Goal: Task Accomplishment & Management: Use online tool/utility

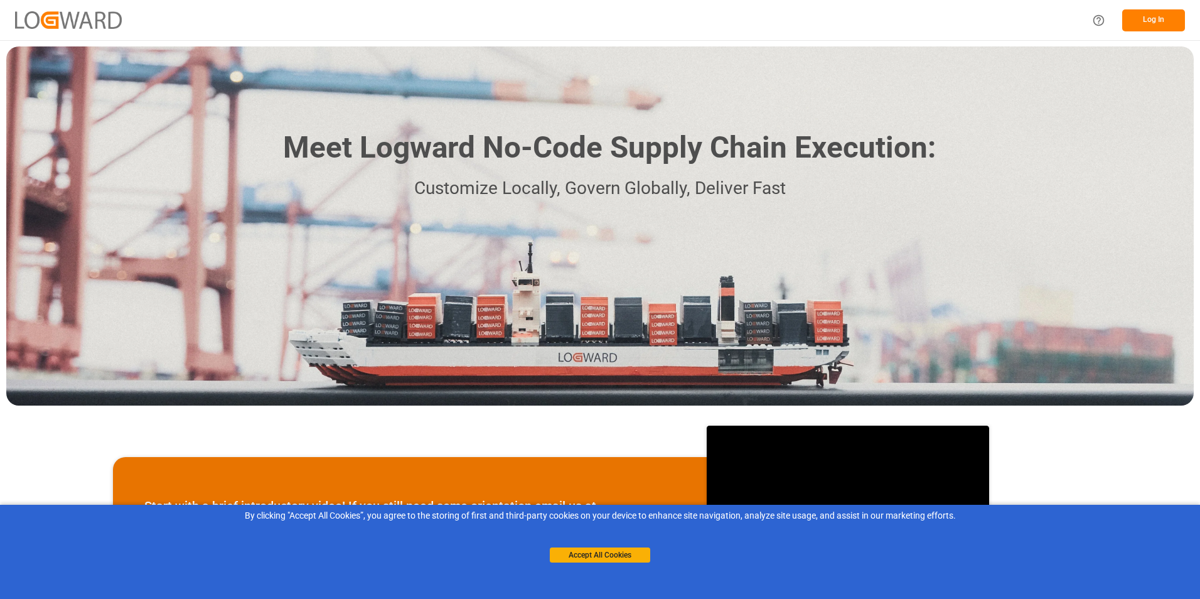
click at [1144, 25] on button "Log In" at bounding box center [1153, 20] width 63 height 22
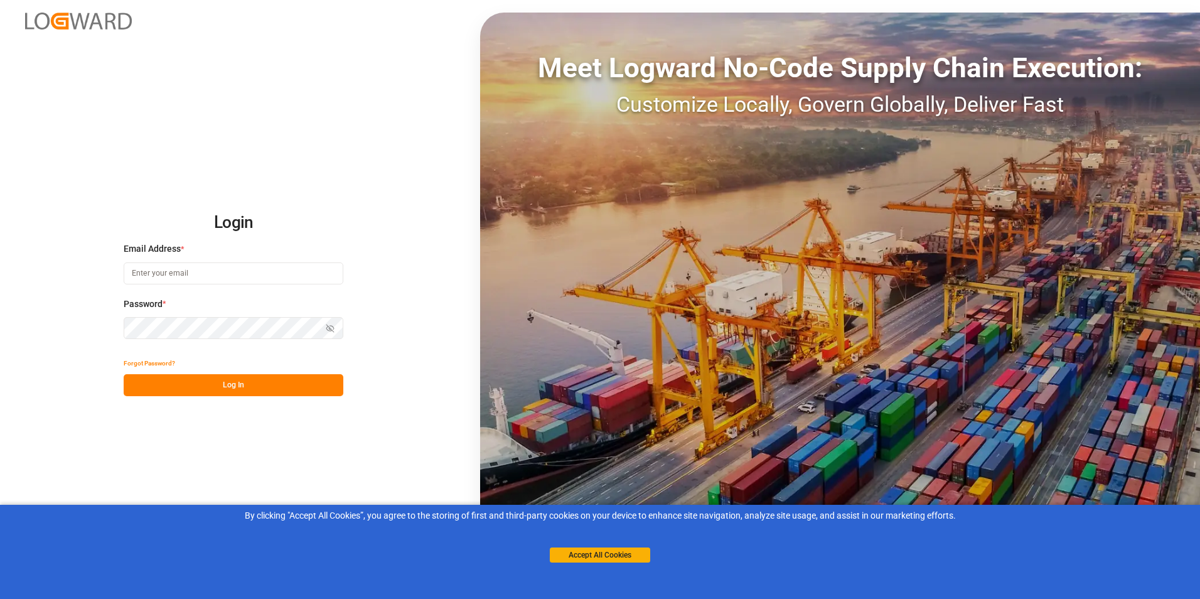
type input "[PERSON_NAME][EMAIL_ADDRESS][DATE][DOMAIN_NAME]"
click at [187, 385] on button "Log In" at bounding box center [234, 385] width 220 height 22
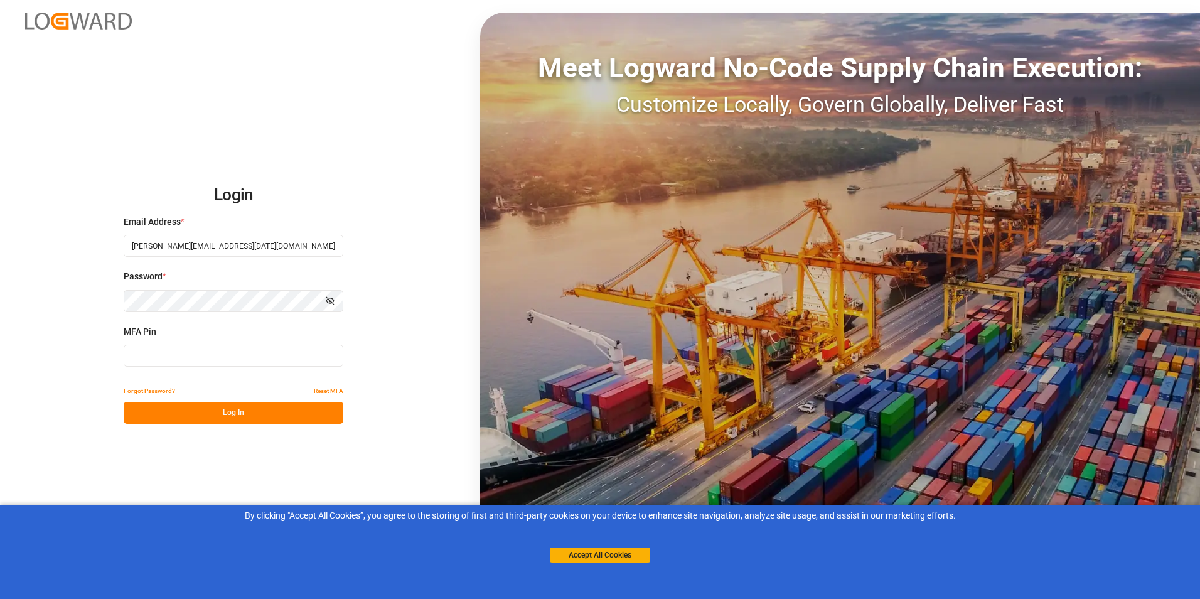
click at [171, 358] on input at bounding box center [234, 356] width 220 height 22
type input "212069"
click at [183, 414] on button "Log In" at bounding box center [234, 413] width 220 height 22
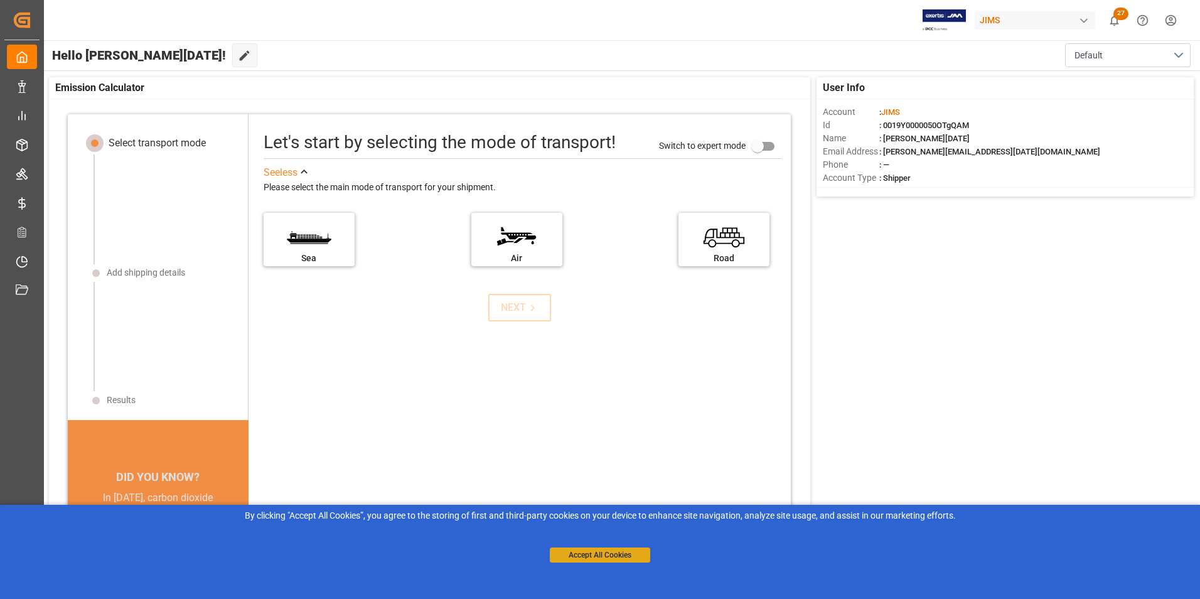
click at [593, 555] on button "Accept All Cookies" at bounding box center [600, 554] width 100 height 15
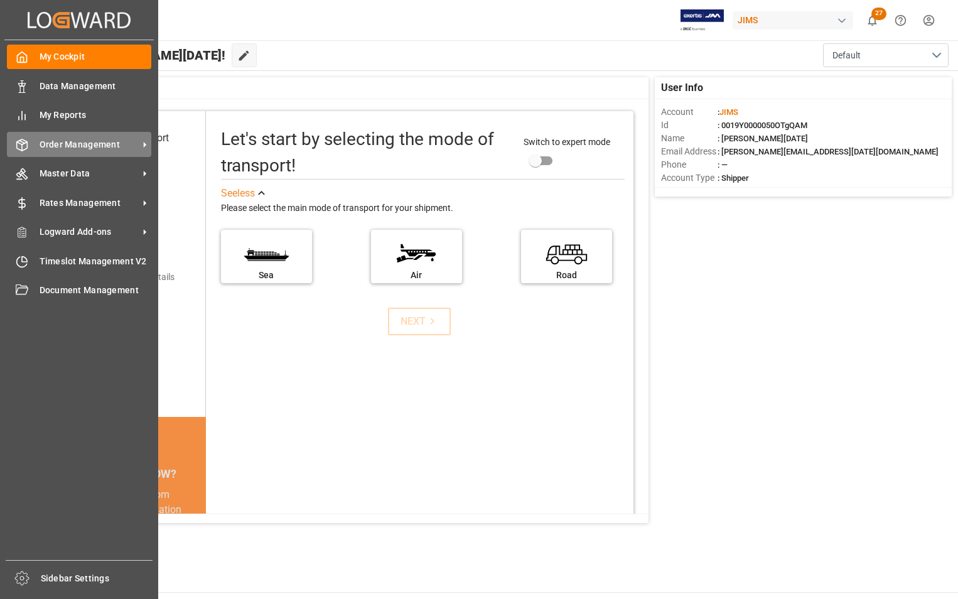
click at [49, 146] on span "Order Management" at bounding box center [89, 144] width 99 height 13
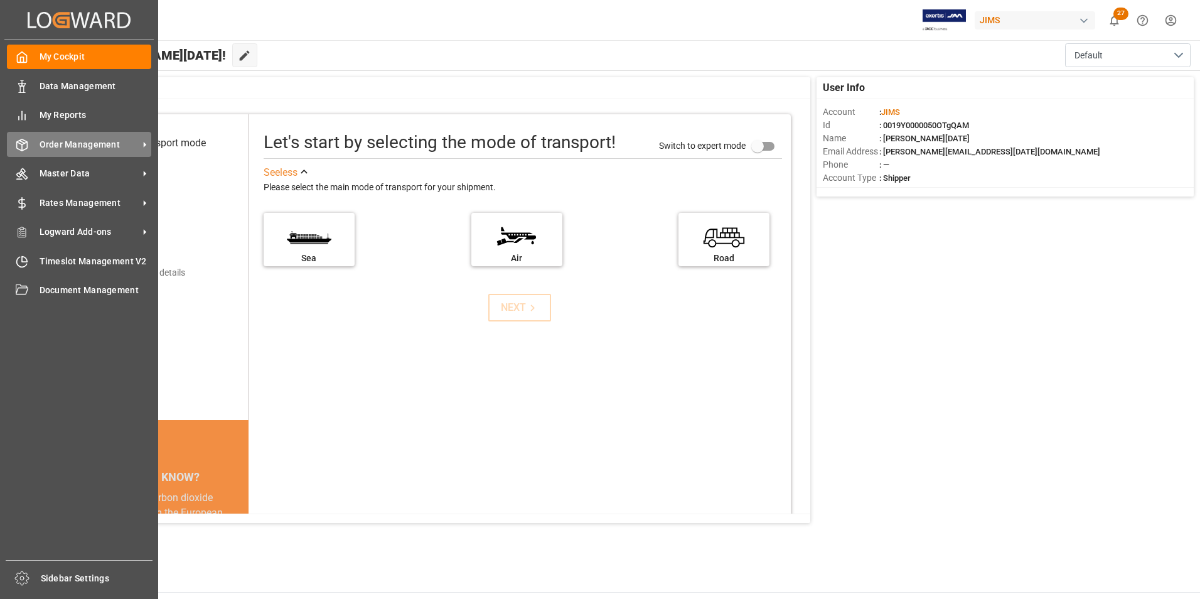
click at [64, 144] on span "Order Management" at bounding box center [89, 144] width 99 height 13
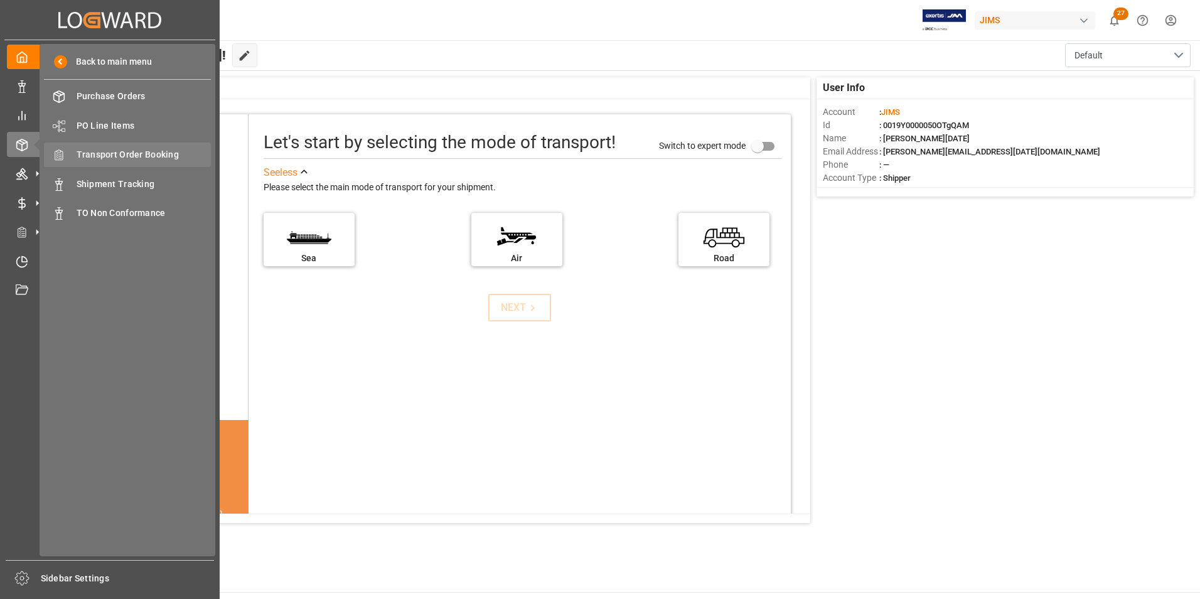
click at [121, 153] on span "Transport Order Booking" at bounding box center [144, 154] width 135 height 13
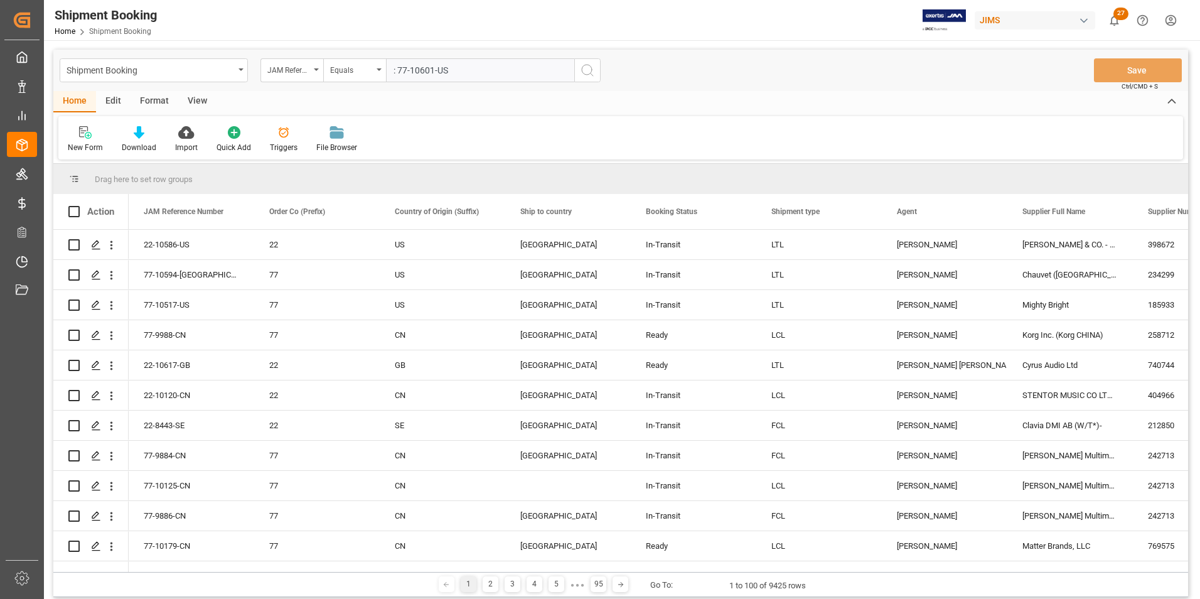
click at [399, 72] on input ": 77-10601-US" at bounding box center [480, 70] width 188 height 24
type input "77-10601-[GEOGRAPHIC_DATA]"
click at [584, 72] on icon "search button" at bounding box center [587, 70] width 15 height 15
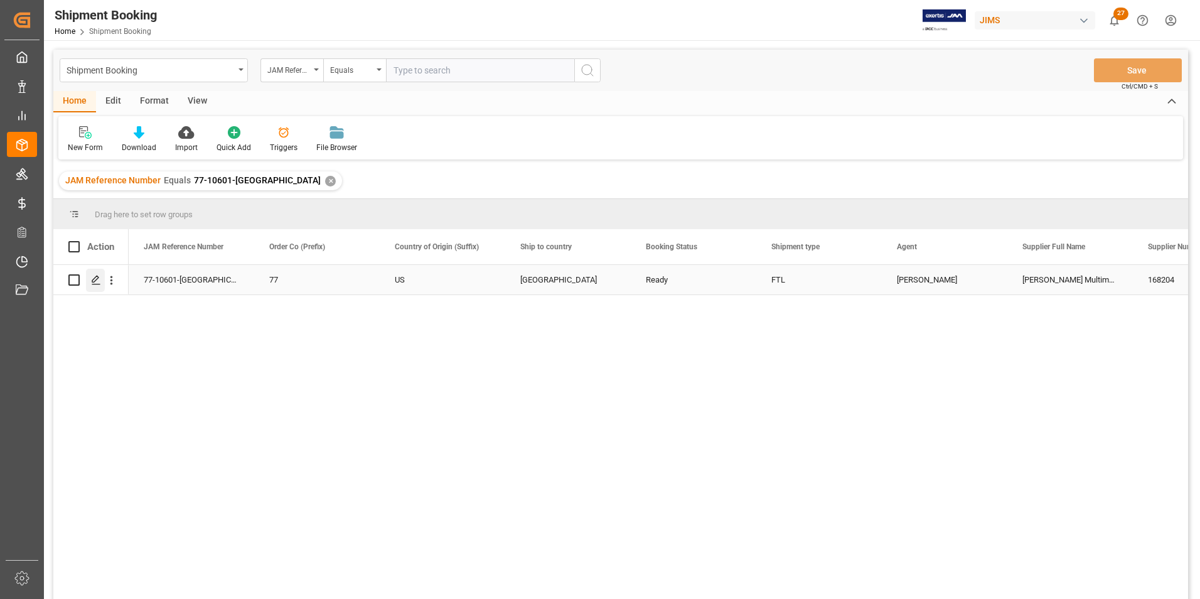
click at [99, 286] on div "Press SPACE to select this row." at bounding box center [95, 280] width 19 height 23
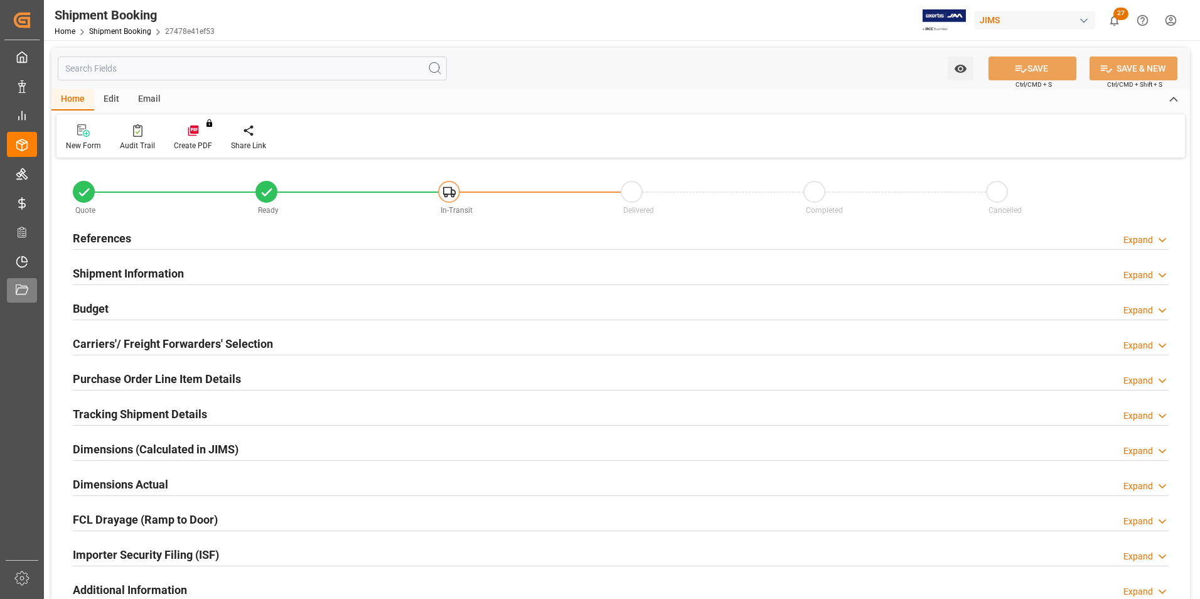
type input "1"
type input "[DATE] 00:00"
type input "[DATE]"
click at [92, 237] on h2 "References" at bounding box center [102, 238] width 58 height 17
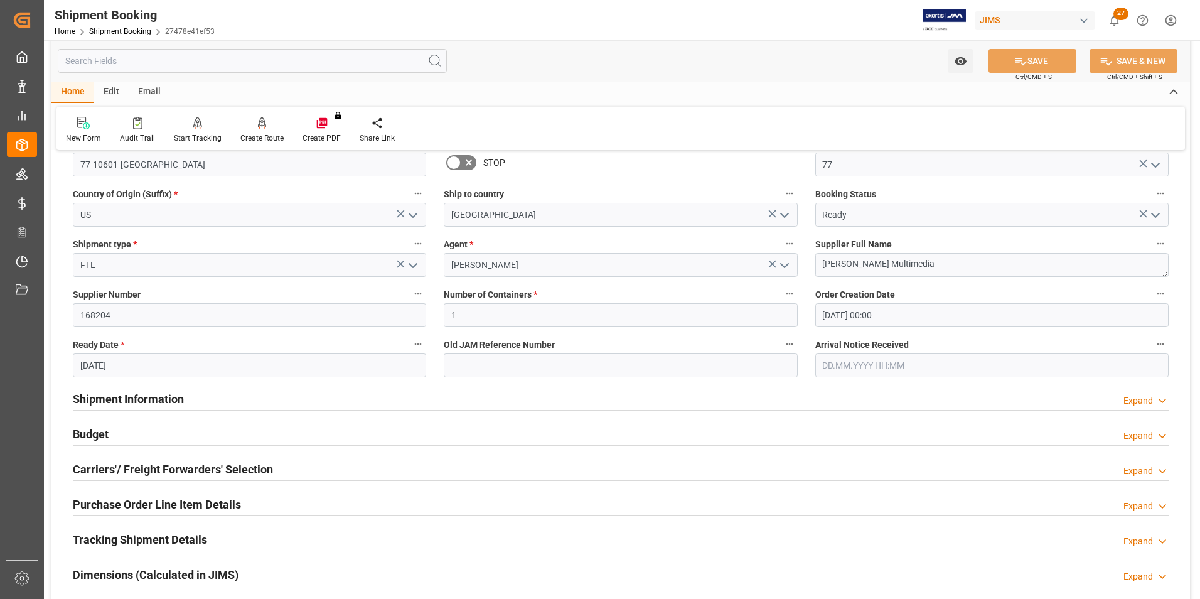
scroll to position [188, 0]
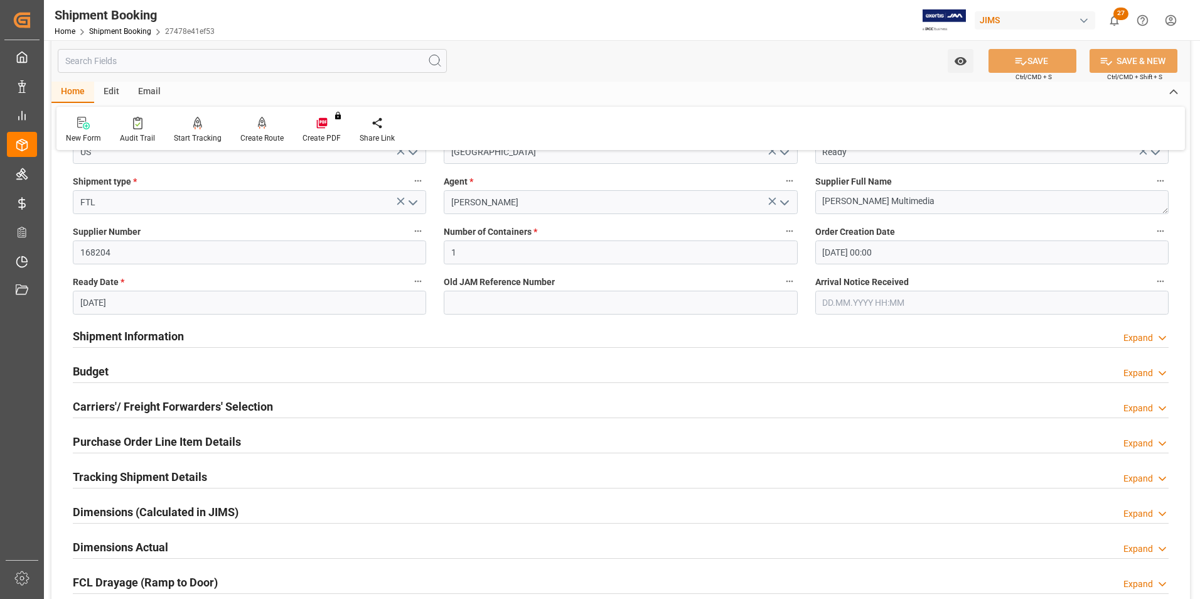
click at [106, 341] on h2 "Shipment Information" at bounding box center [128, 336] width 111 height 17
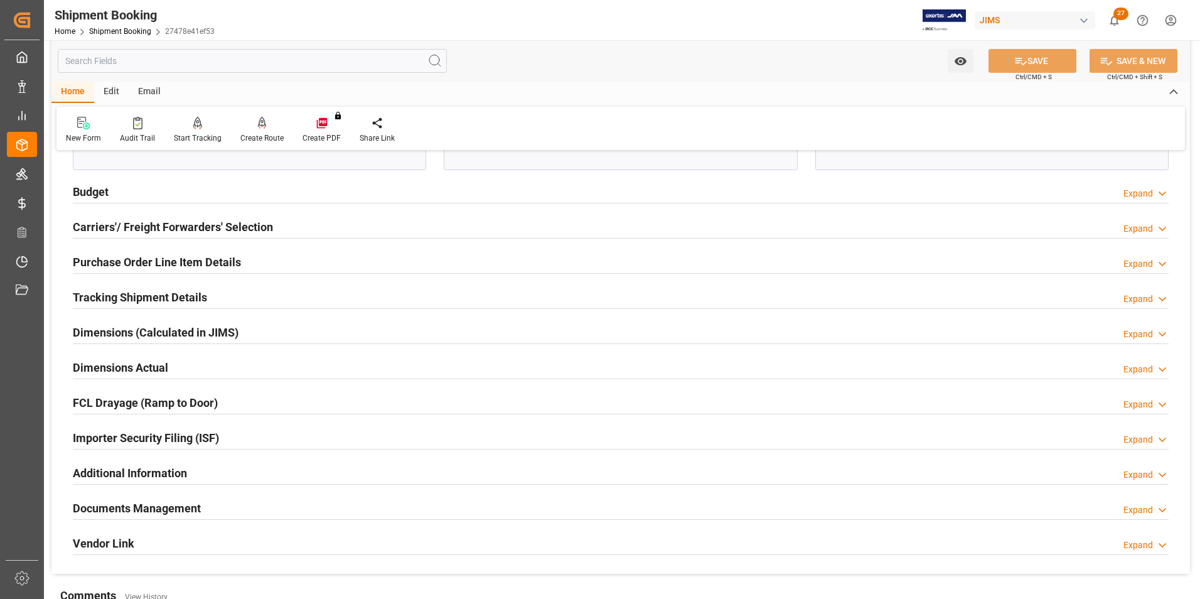
scroll to position [879, 0]
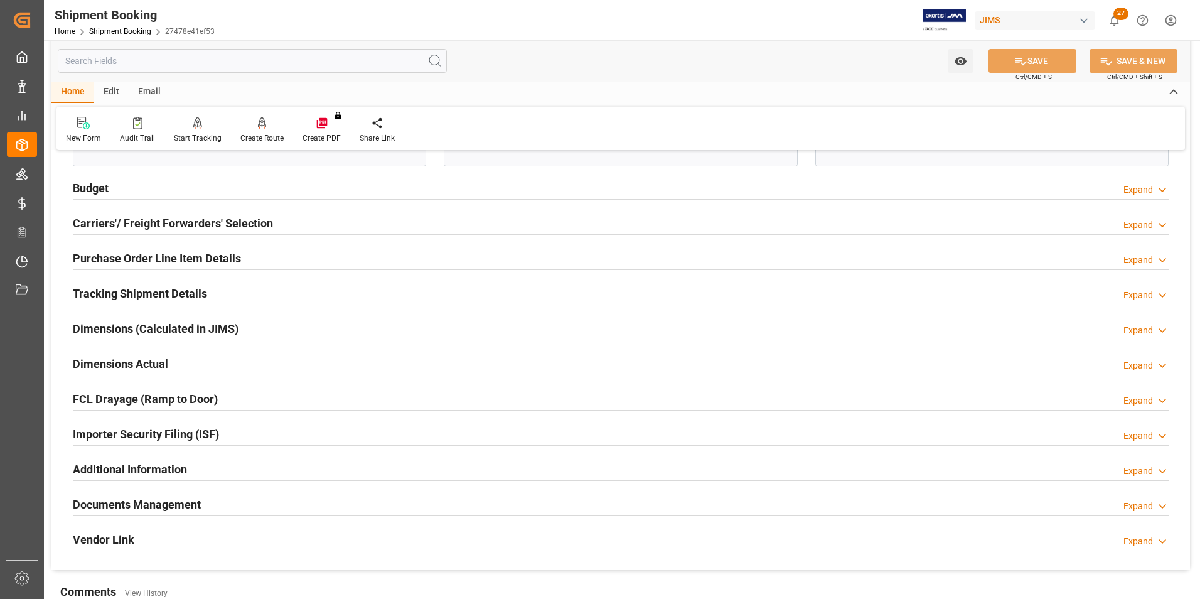
click at [133, 223] on h2 "Carriers'/ Freight Forwarders' Selection" at bounding box center [173, 223] width 200 height 17
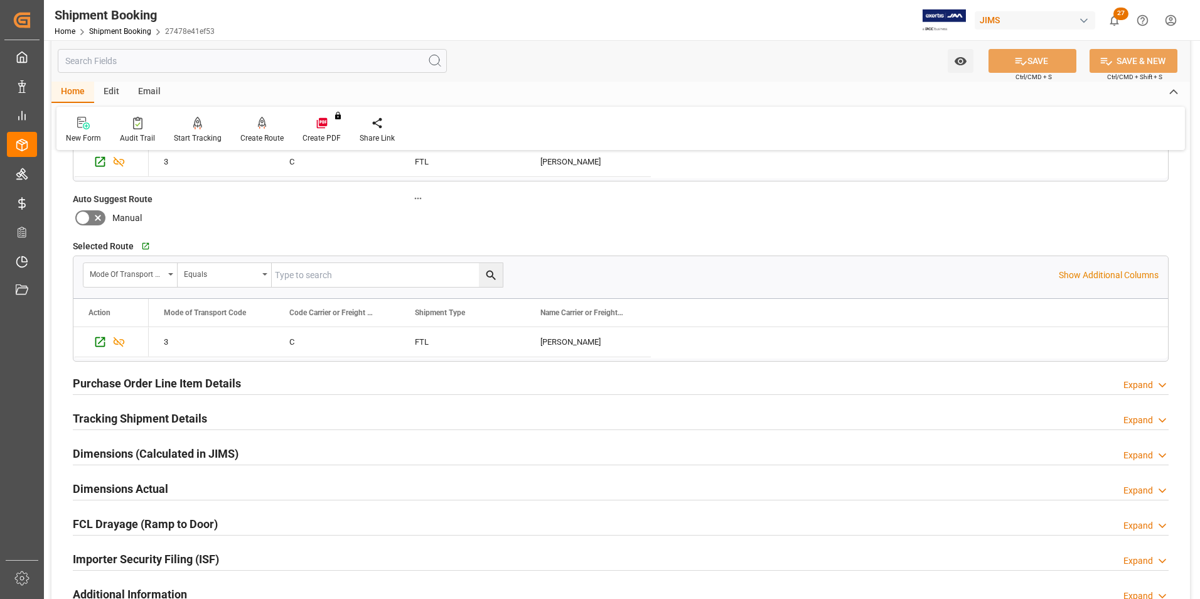
scroll to position [1130, 0]
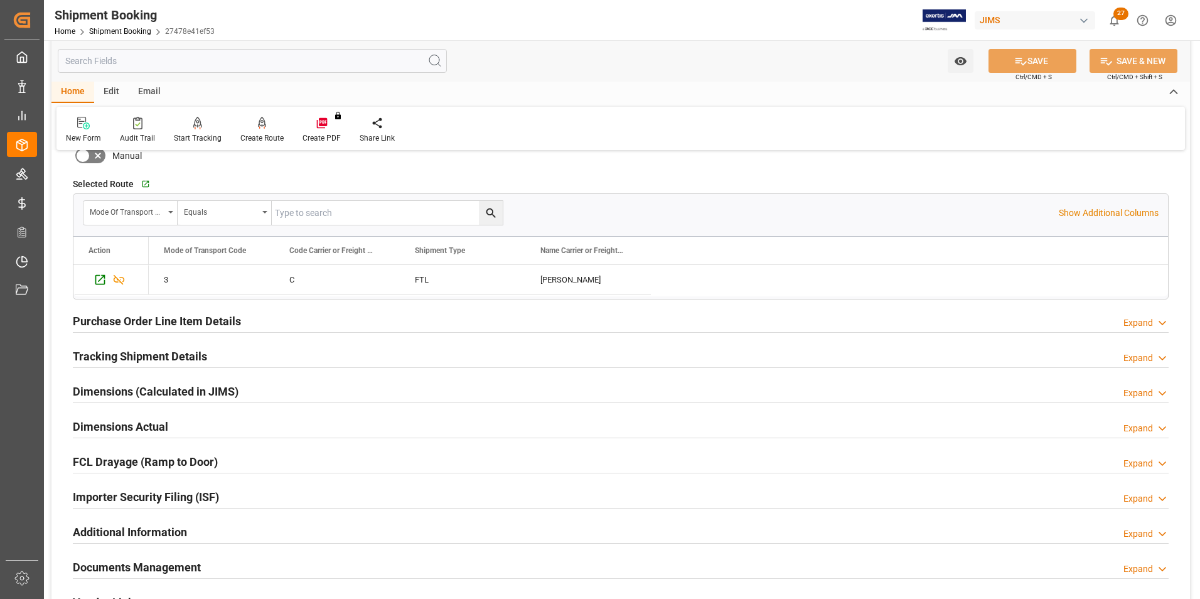
click at [102, 387] on h2 "Dimensions (Calculated in JIMS)" at bounding box center [156, 391] width 166 height 17
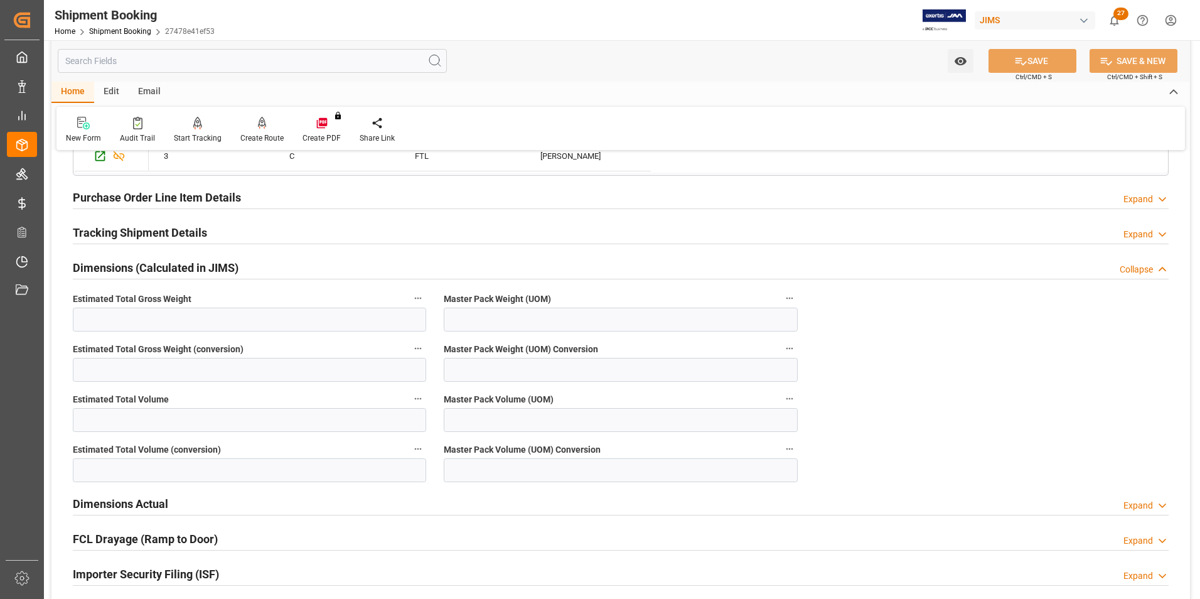
scroll to position [1192, 0]
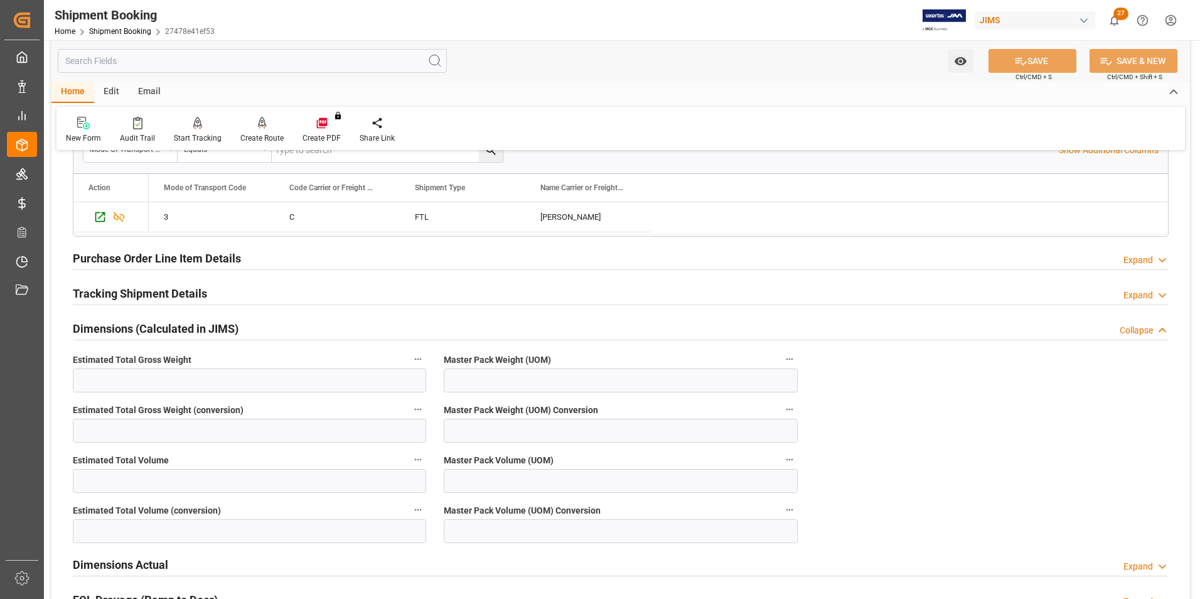
click at [111, 296] on h2 "Tracking Shipment Details" at bounding box center [140, 293] width 134 height 17
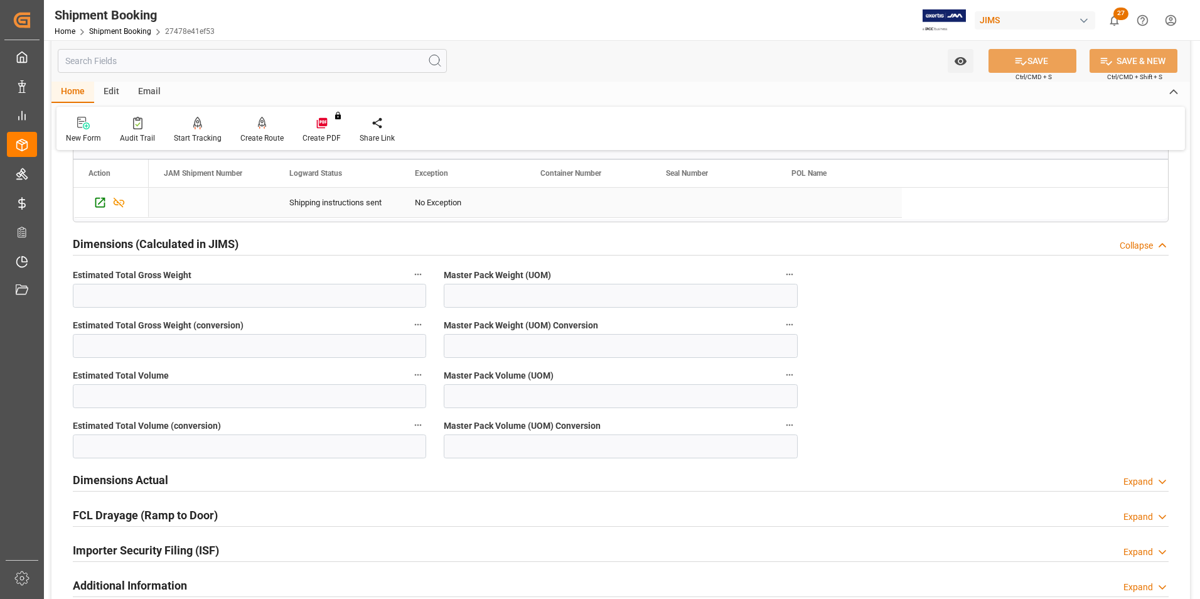
scroll to position [1444, 0]
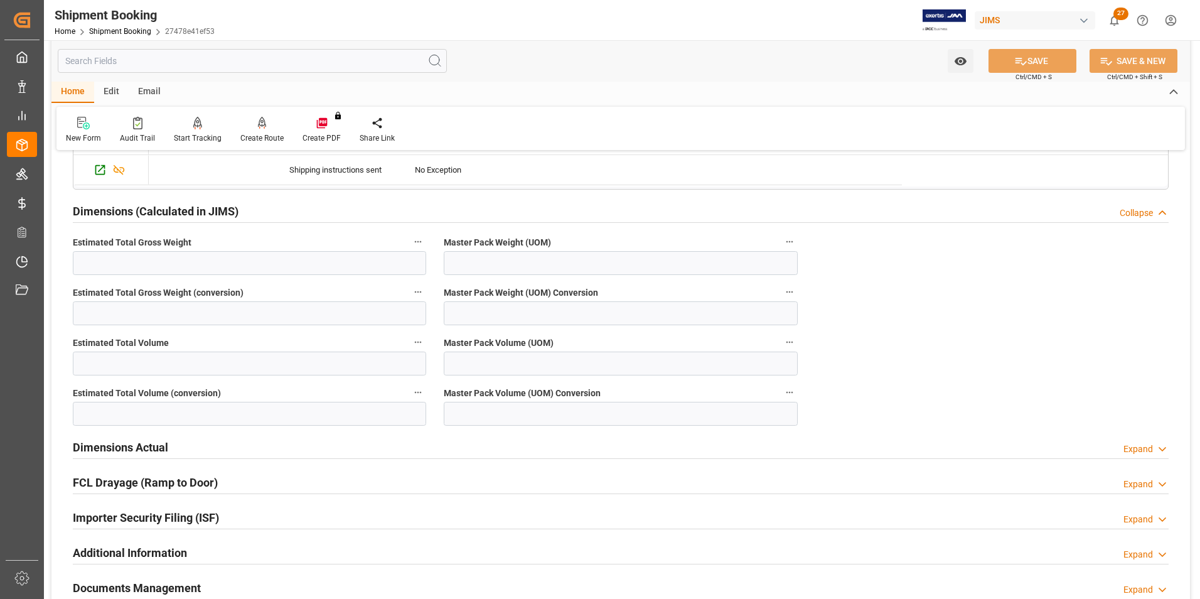
click at [87, 446] on h2 "Dimensions Actual" at bounding box center [120, 447] width 95 height 17
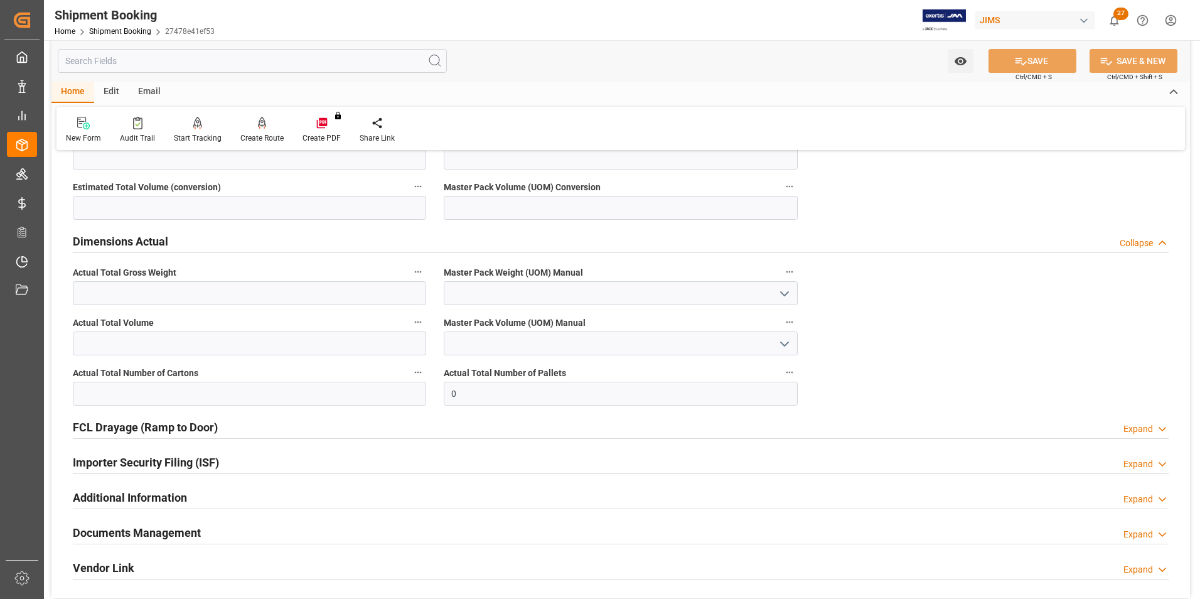
scroll to position [1695, 0]
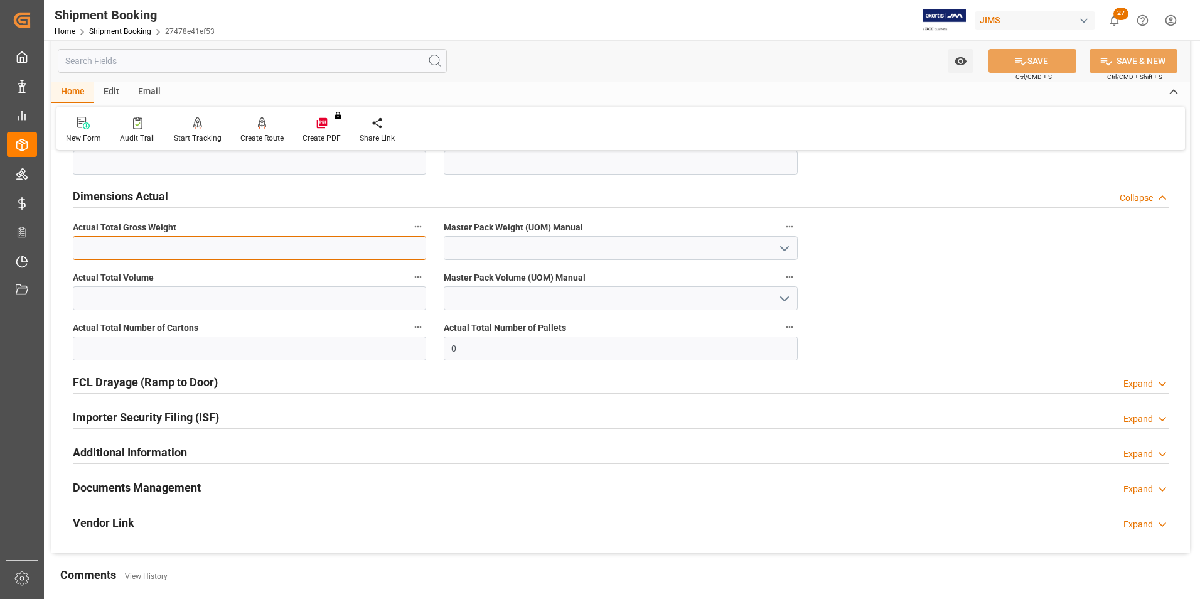
click at [108, 246] on input "text" at bounding box center [249, 248] width 353 height 24
click at [90, 251] on input "text" at bounding box center [249, 248] width 353 height 24
type input "20790"
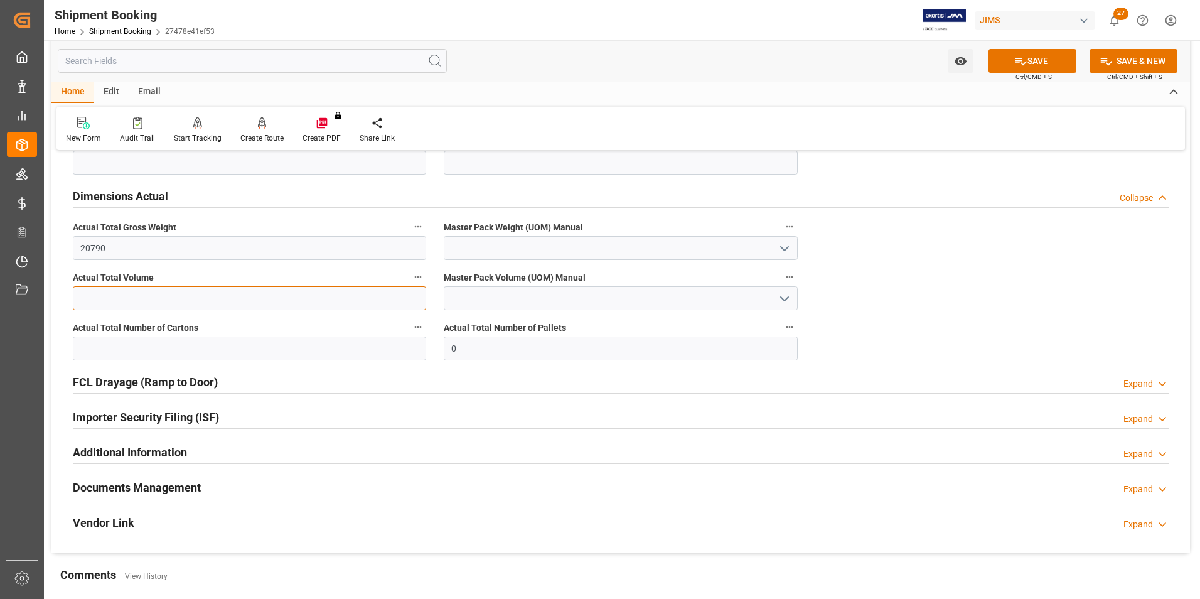
click at [97, 303] on input "text" at bounding box center [249, 298] width 353 height 24
click at [88, 348] on input "text" at bounding box center [249, 348] width 353 height 24
type input "2318"
drag, startPoint x: 481, startPoint y: 350, endPoint x: 443, endPoint y: 346, distance: 38.5
click at [443, 346] on div "Actual Total Number of Pallets 0" at bounding box center [620, 339] width 371 height 50
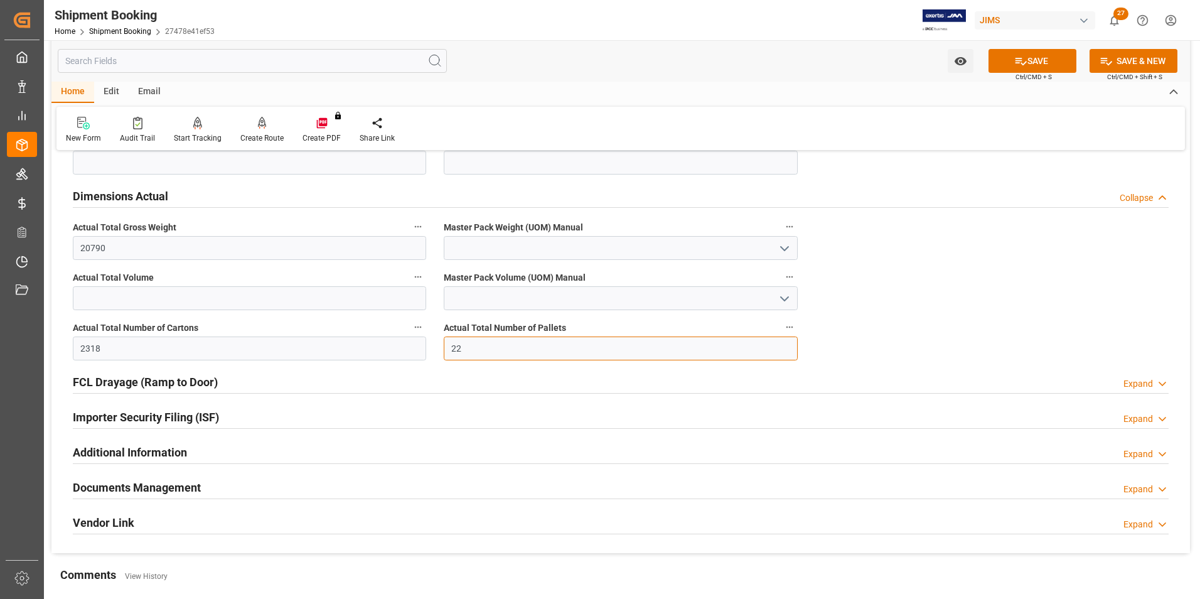
type input "22"
click at [788, 244] on icon "open menu" at bounding box center [784, 248] width 15 height 15
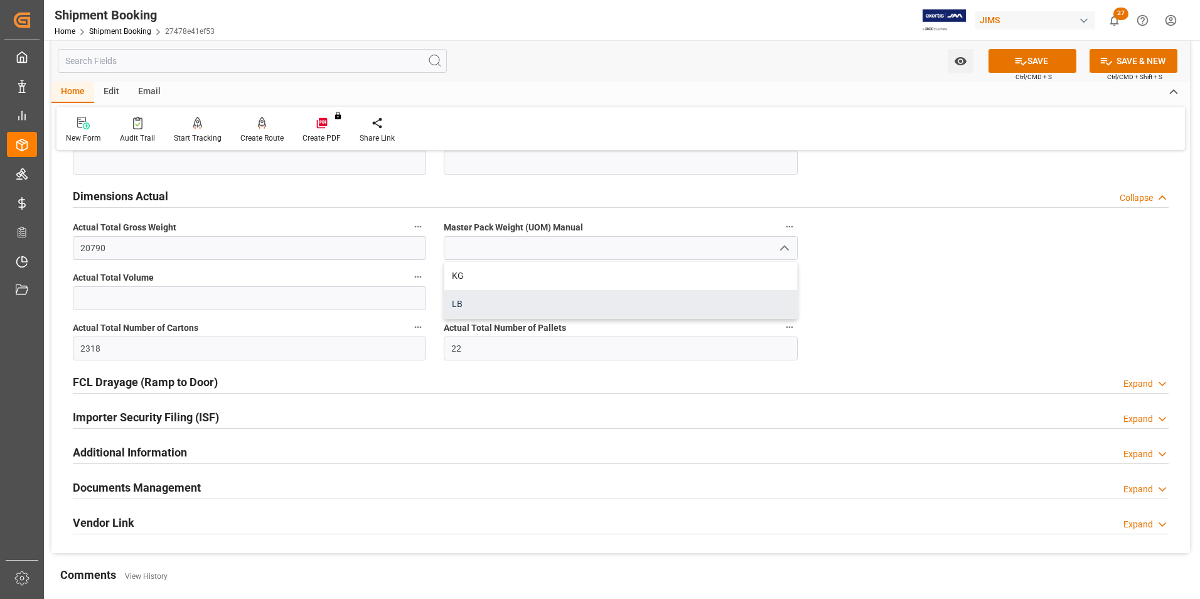
click at [467, 309] on div "LB" at bounding box center [620, 304] width 352 height 28
type input "LB"
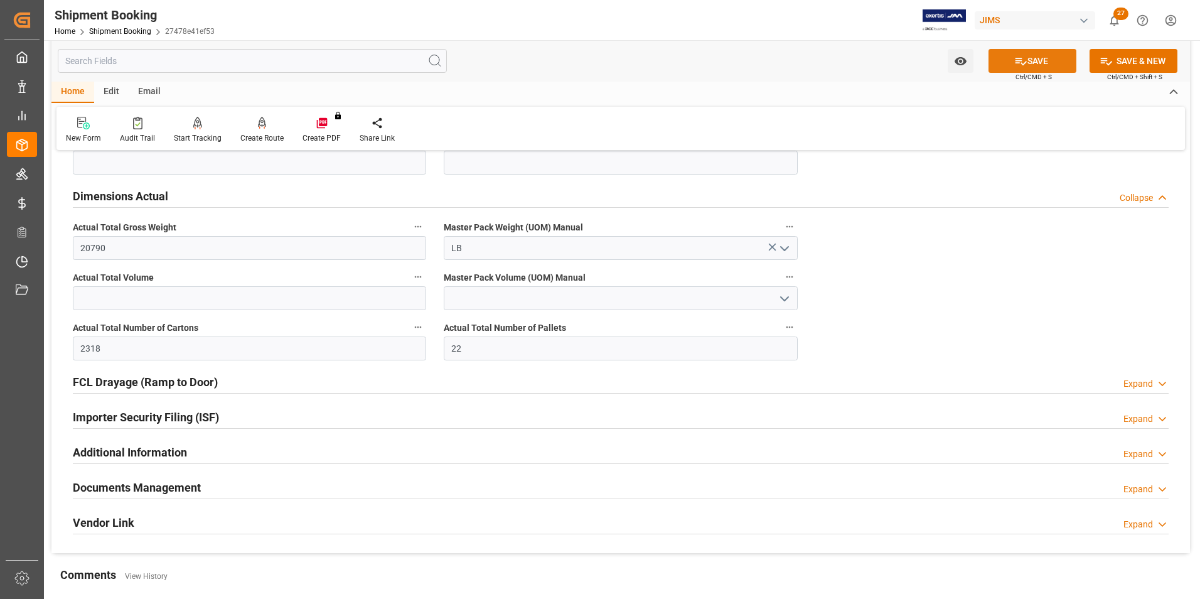
click at [1044, 58] on button "SAVE" at bounding box center [1033, 61] width 88 height 24
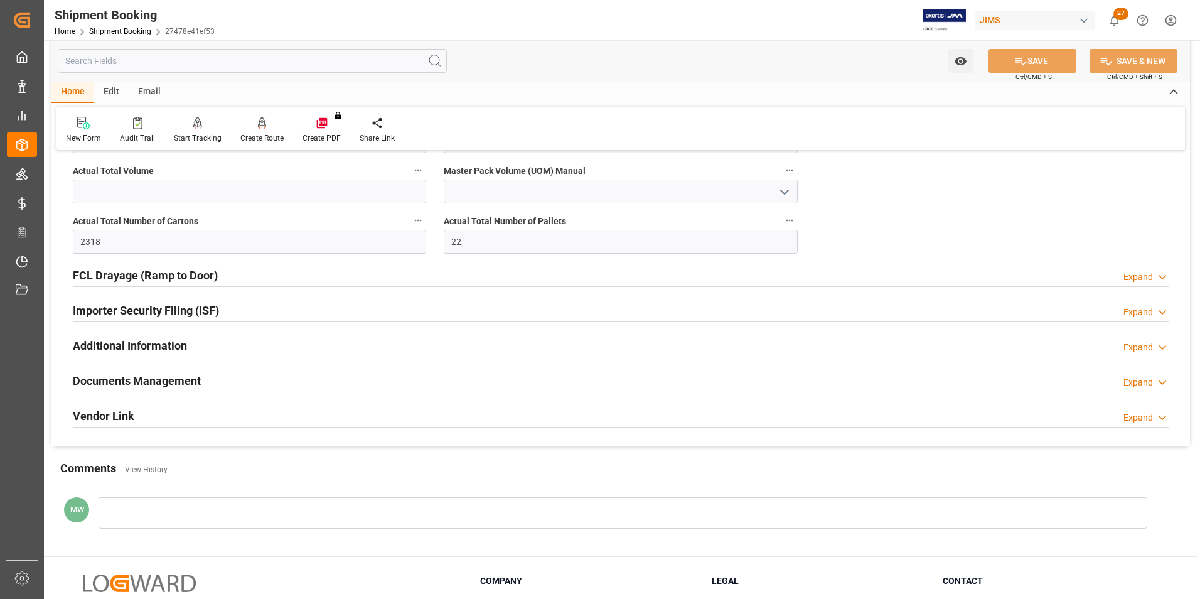
scroll to position [1820, 0]
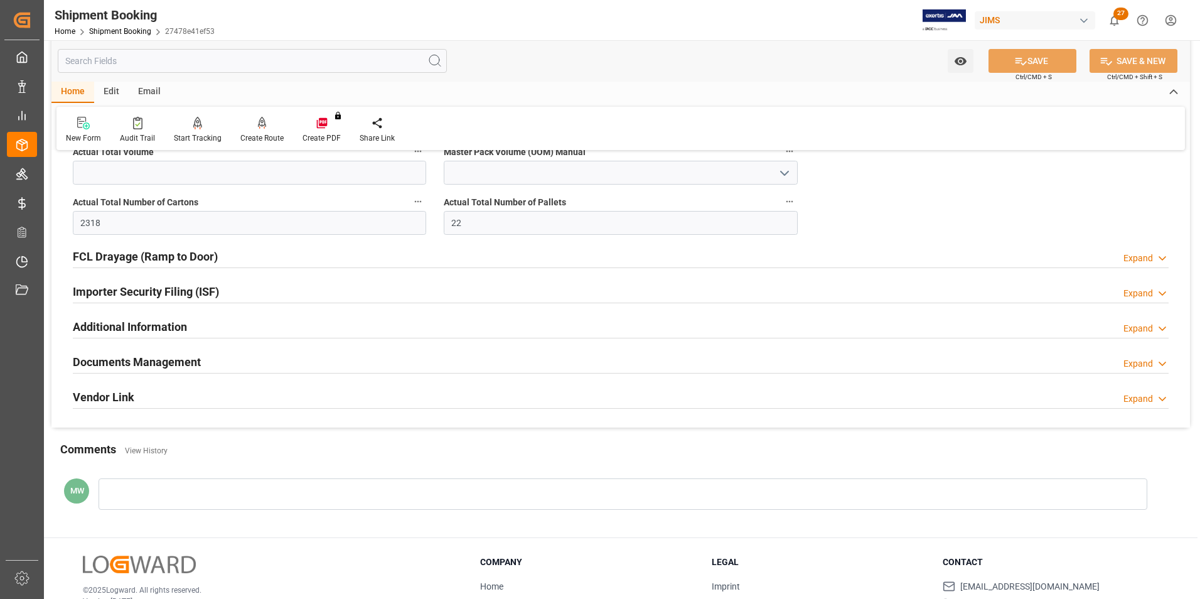
click at [99, 359] on h2 "Documents Management" at bounding box center [137, 361] width 128 height 17
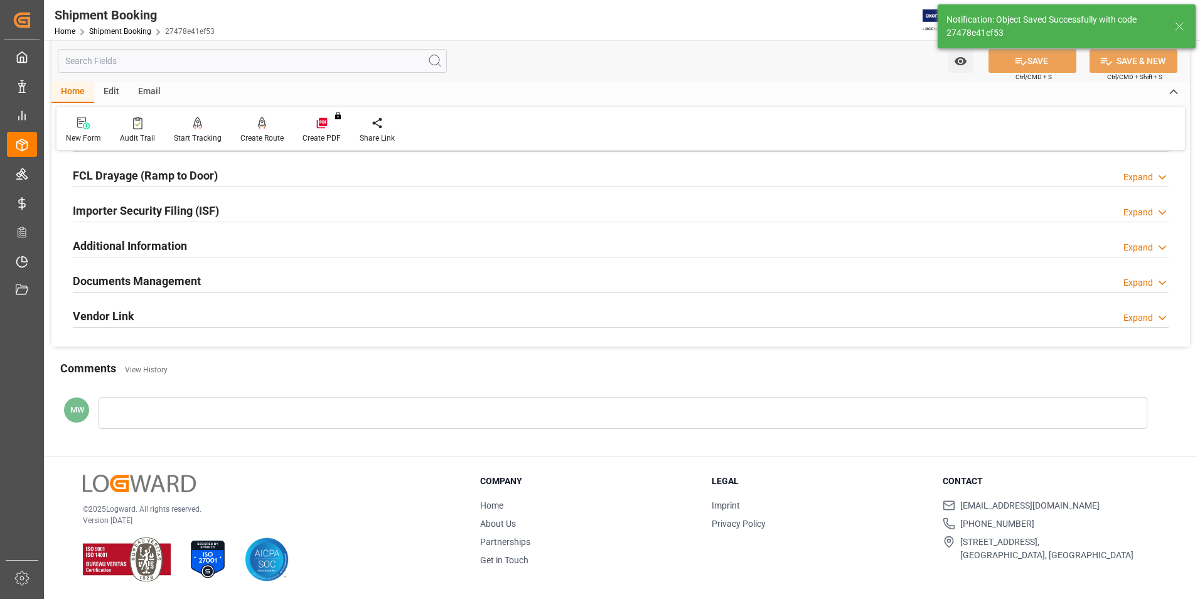
scroll to position [343, 0]
click at [154, 273] on h2 "Documents Management" at bounding box center [137, 281] width 128 height 17
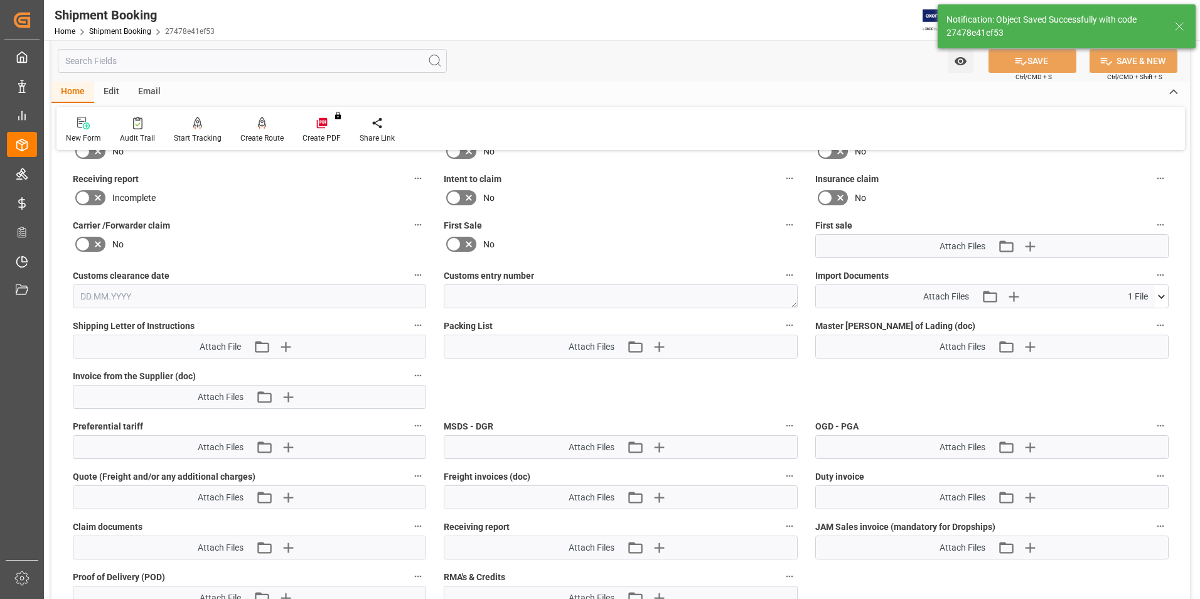
scroll to position [630, 0]
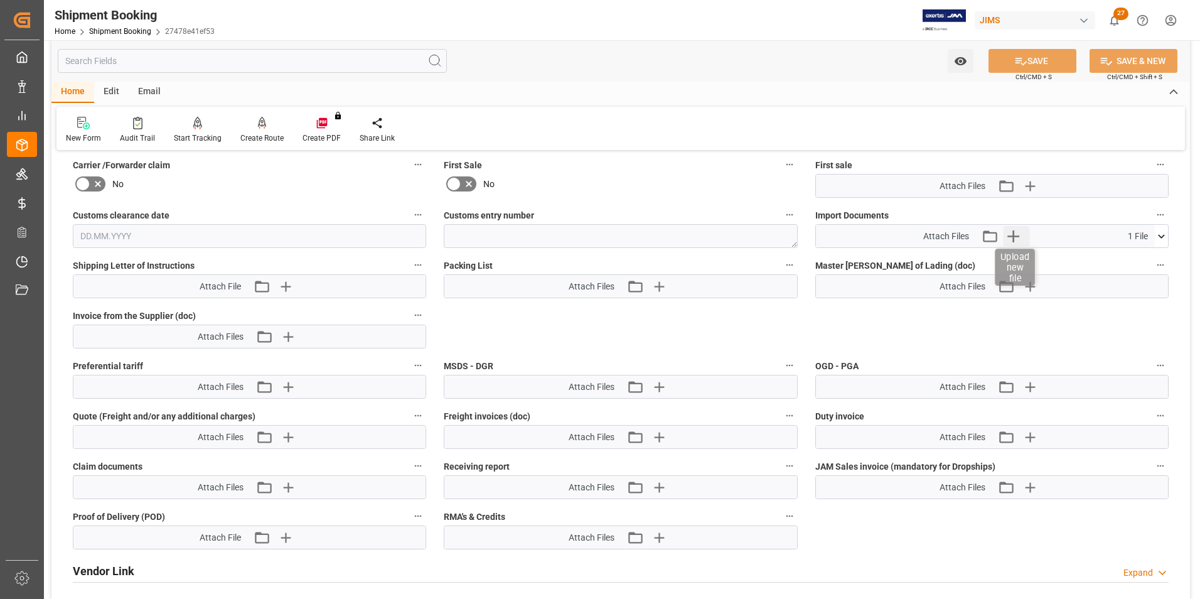
click at [1015, 238] on icon "button" at bounding box center [1013, 236] width 20 height 20
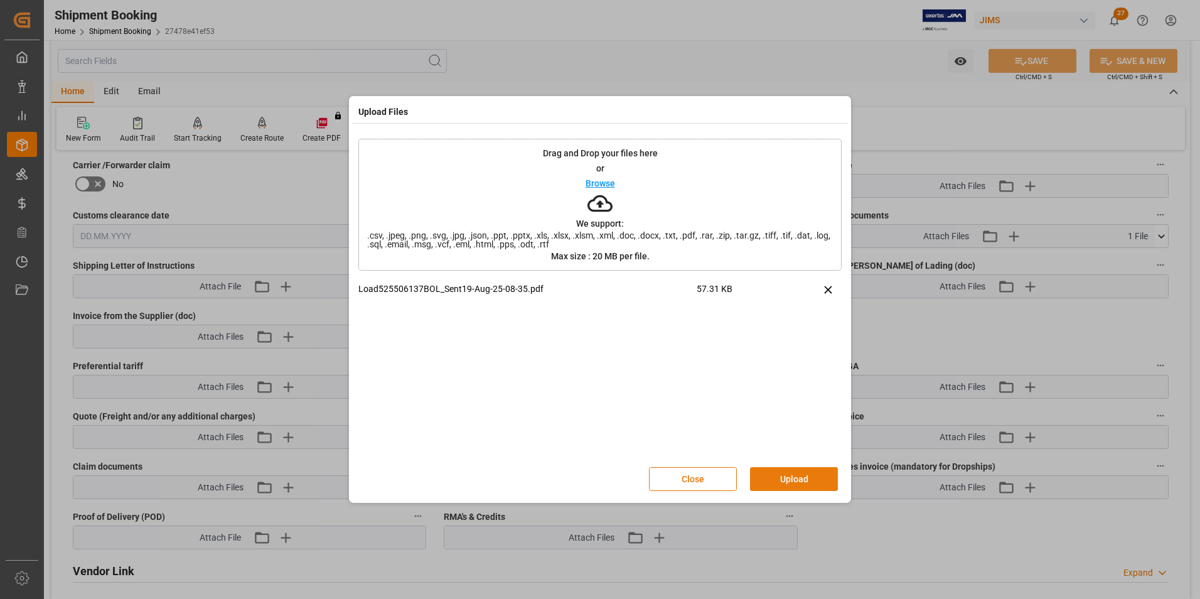
click at [785, 481] on button "Upload" at bounding box center [794, 479] width 88 height 24
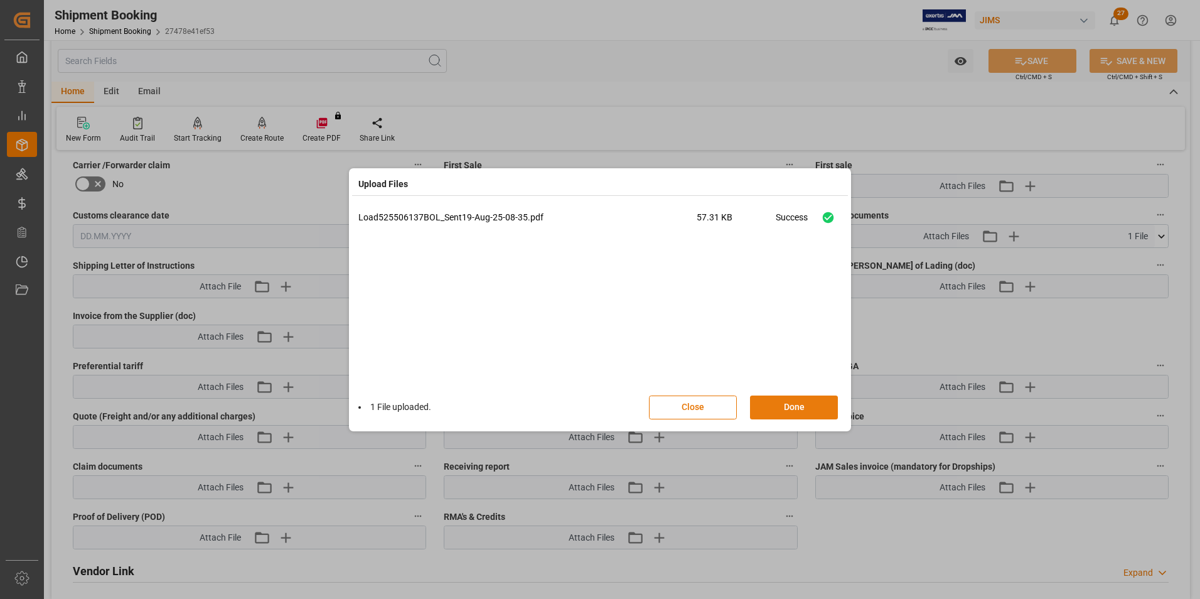
click at [786, 402] on button "Done" at bounding box center [794, 407] width 88 height 24
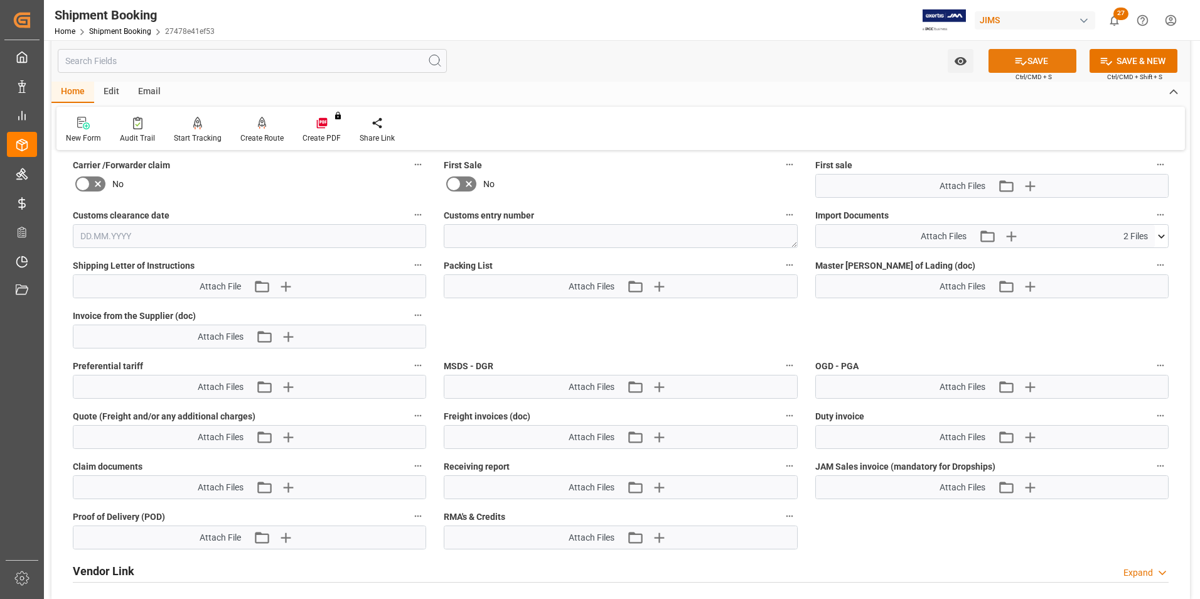
click at [1044, 66] on button "SAVE" at bounding box center [1033, 61] width 88 height 24
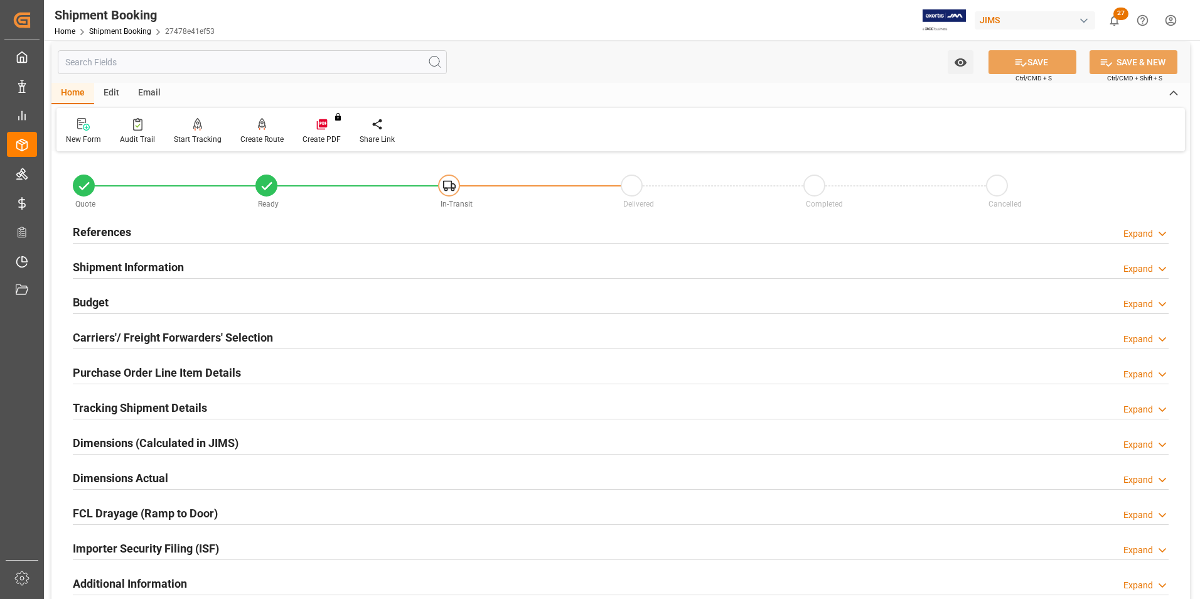
scroll to position [0, 0]
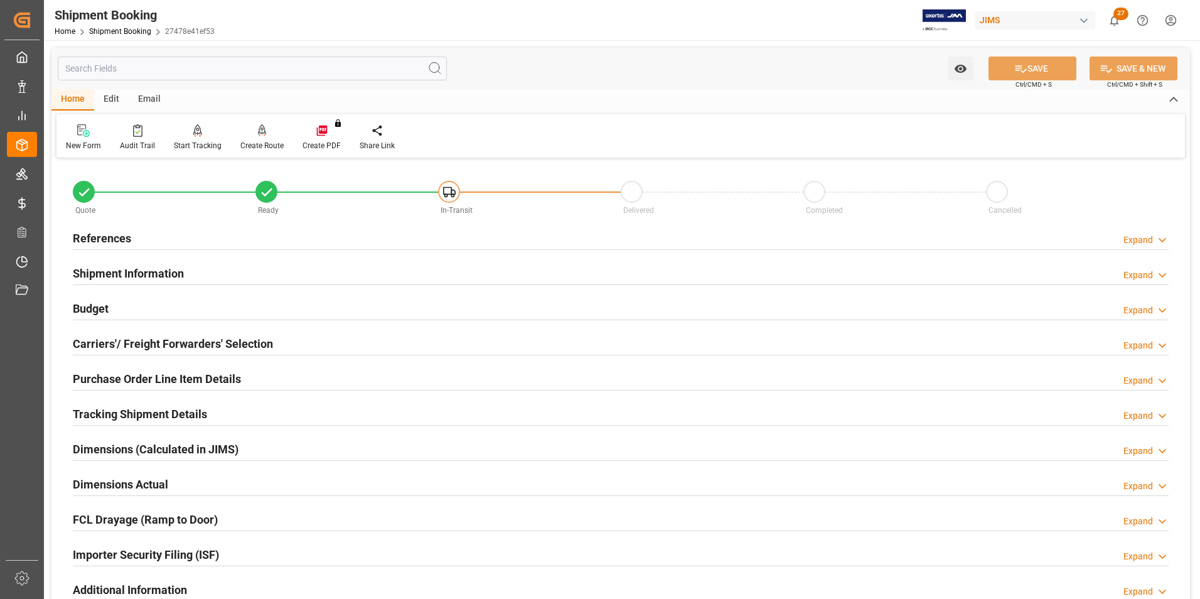
click at [92, 230] on h2 "References" at bounding box center [102, 238] width 58 height 17
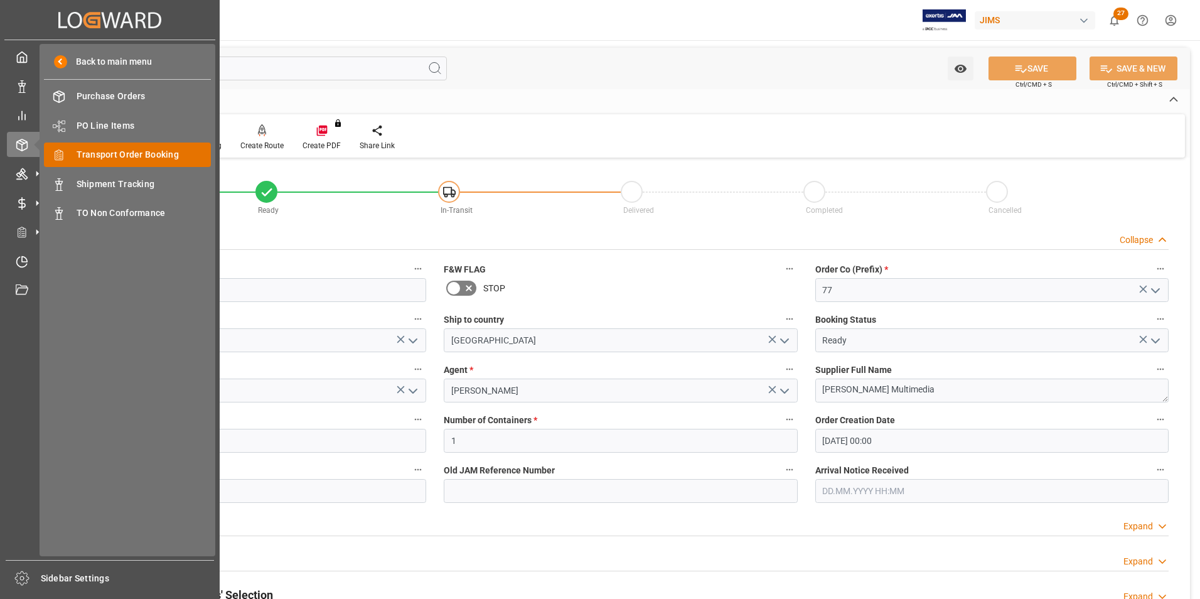
click at [118, 154] on span "Transport Order Booking" at bounding box center [144, 154] width 135 height 13
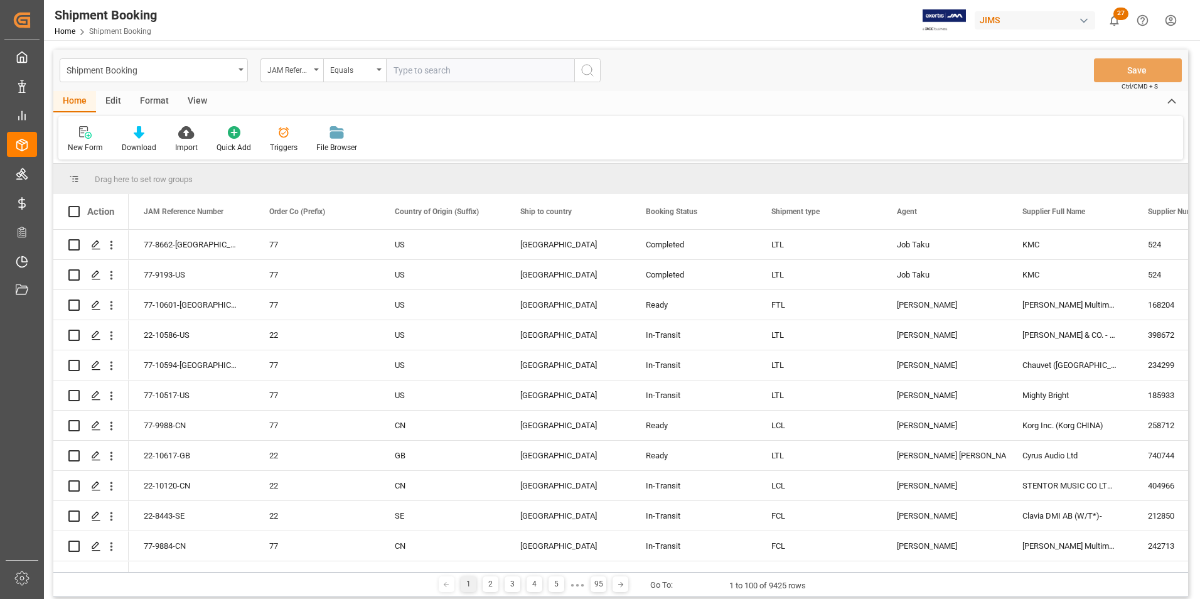
click at [401, 72] on input "text" at bounding box center [480, 70] width 188 height 24
type input "77-10629-US"
click at [582, 68] on circle "search button" at bounding box center [587, 70] width 10 height 10
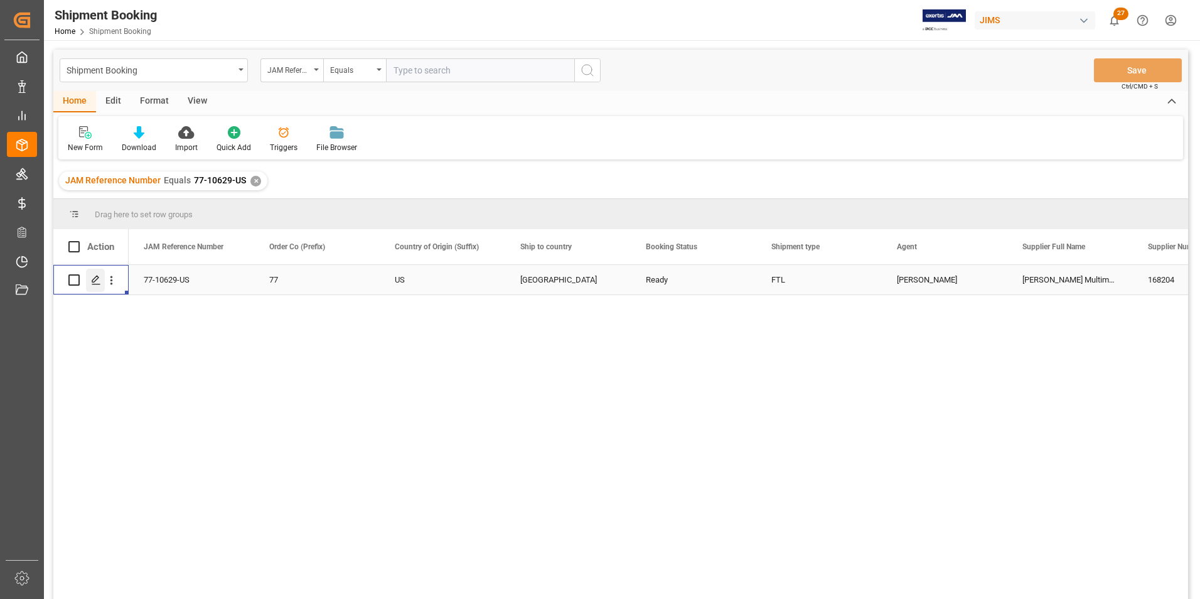
click at [101, 277] on div "Press SPACE to select this row." at bounding box center [95, 280] width 19 height 23
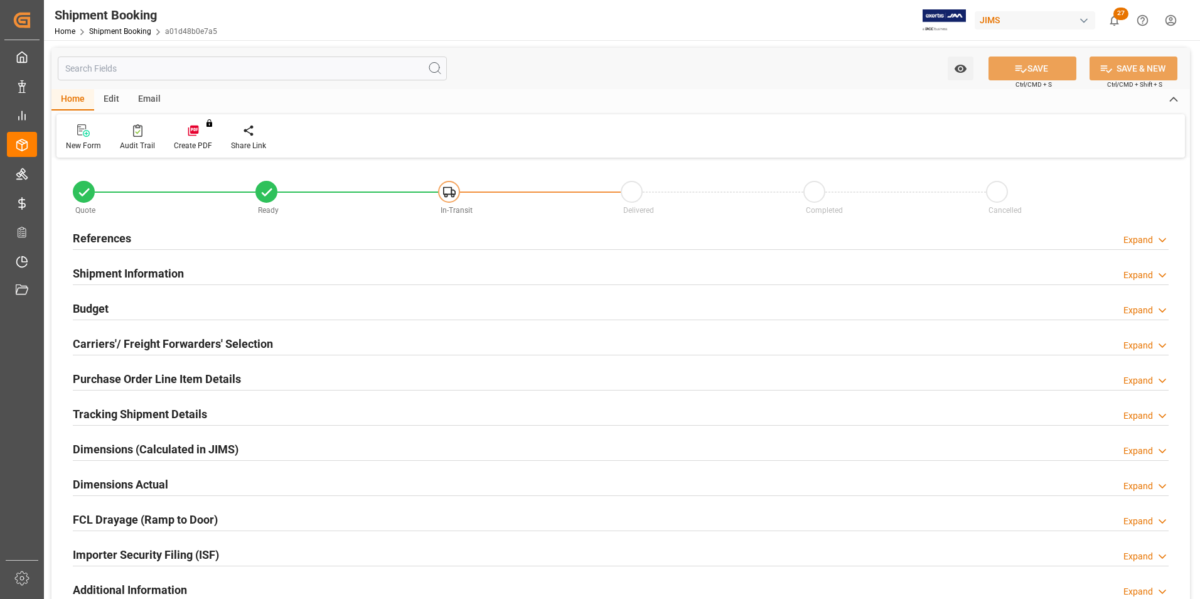
type input "14"
click at [164, 344] on h2 "Carriers'/ Freight Forwarders' Selection" at bounding box center [173, 343] width 200 height 17
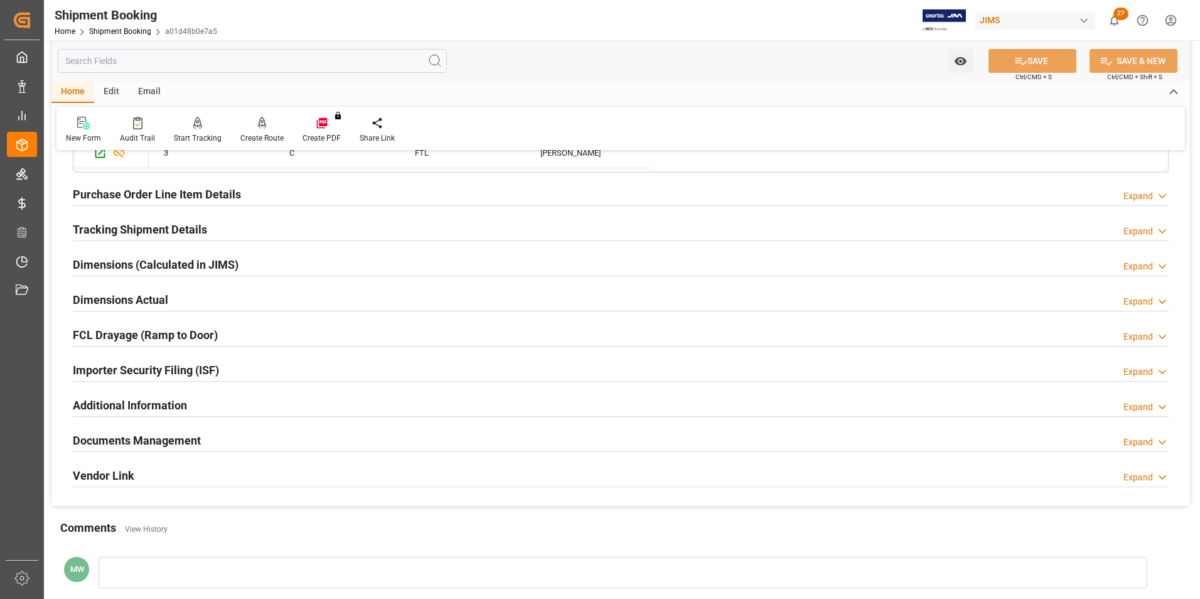
scroll to position [502, 0]
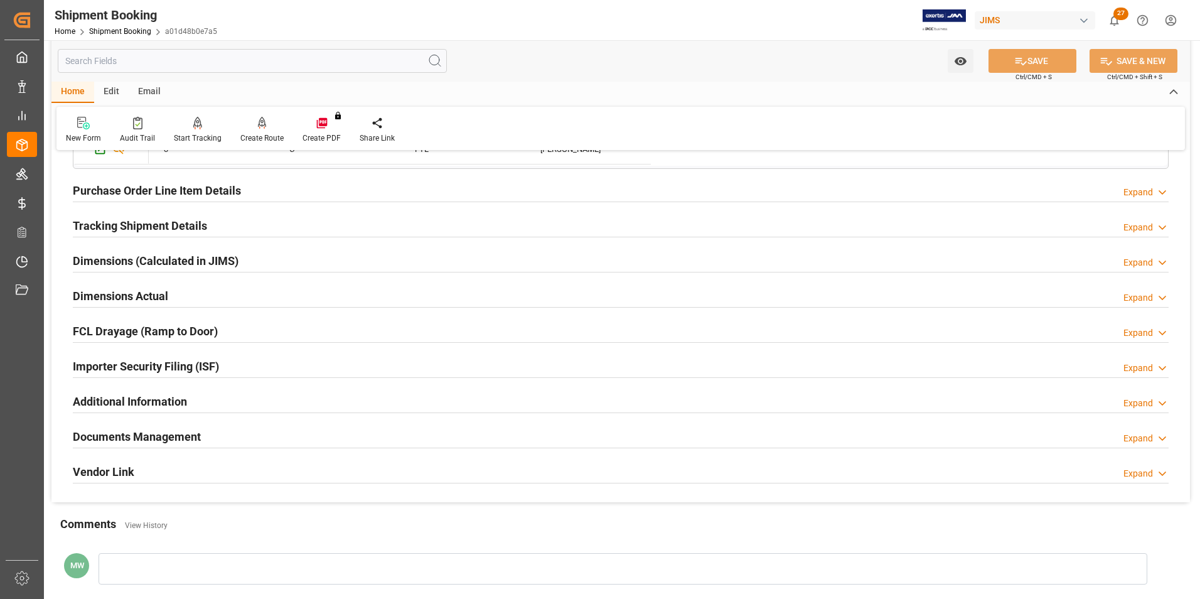
click at [94, 294] on h2 "Dimensions Actual" at bounding box center [120, 295] width 95 height 17
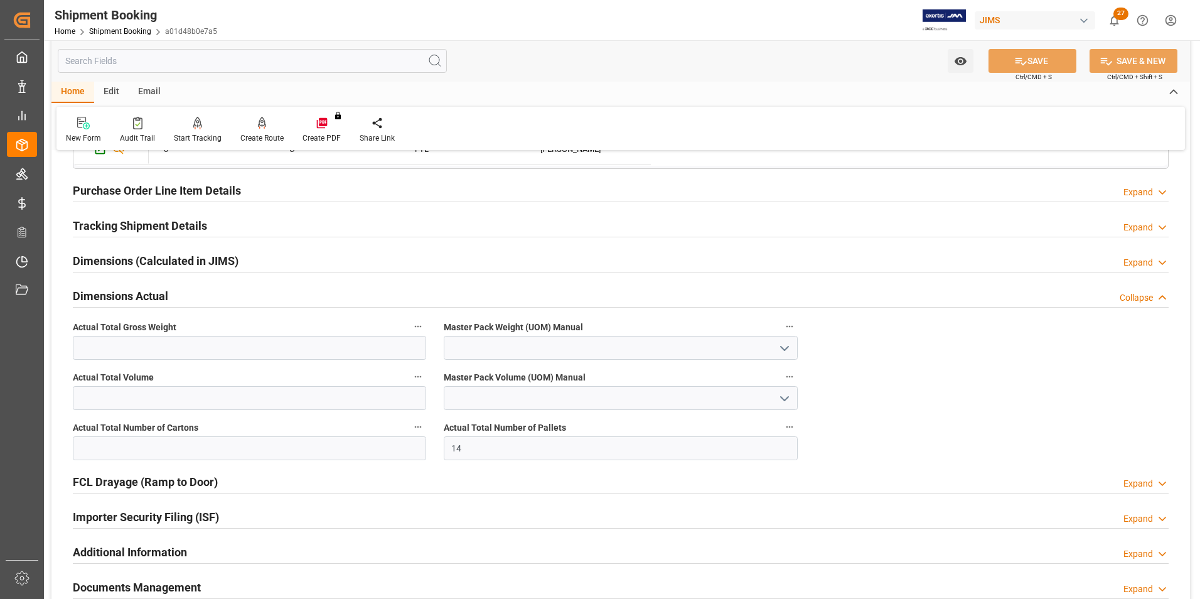
scroll to position [565, 0]
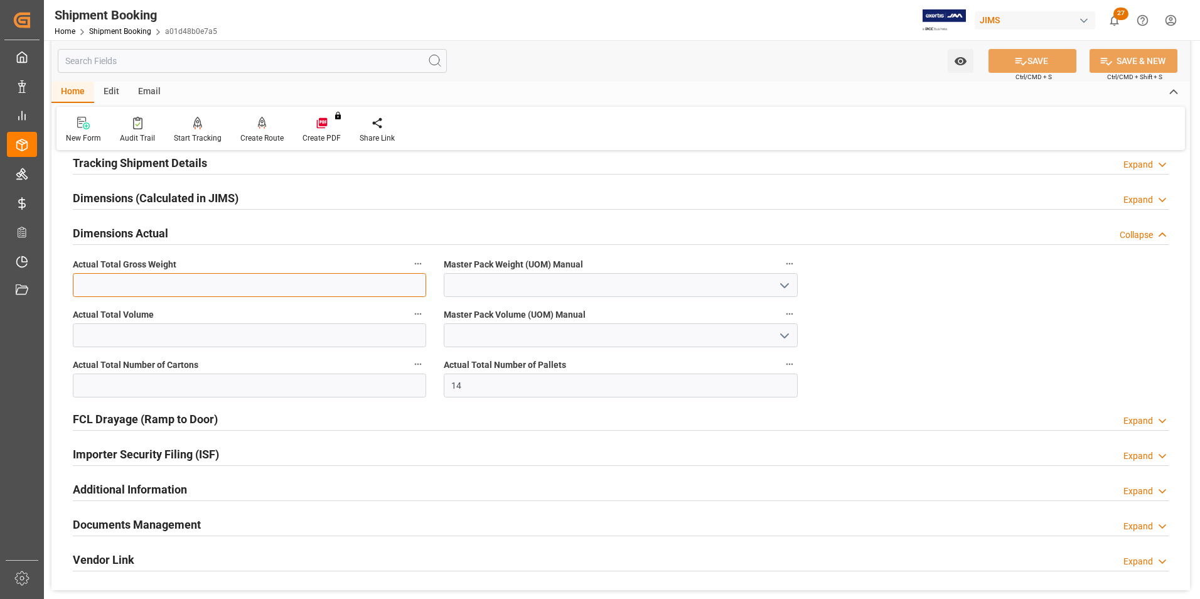
click at [84, 283] on input "text" at bounding box center [249, 285] width 353 height 24
paste input "12371"
drag, startPoint x: 181, startPoint y: 277, endPoint x: 476, endPoint y: 283, distance: 295.0
click at [341, 269] on div "Actual Total Gross Weight 12371" at bounding box center [249, 276] width 371 height 50
type input "12371"
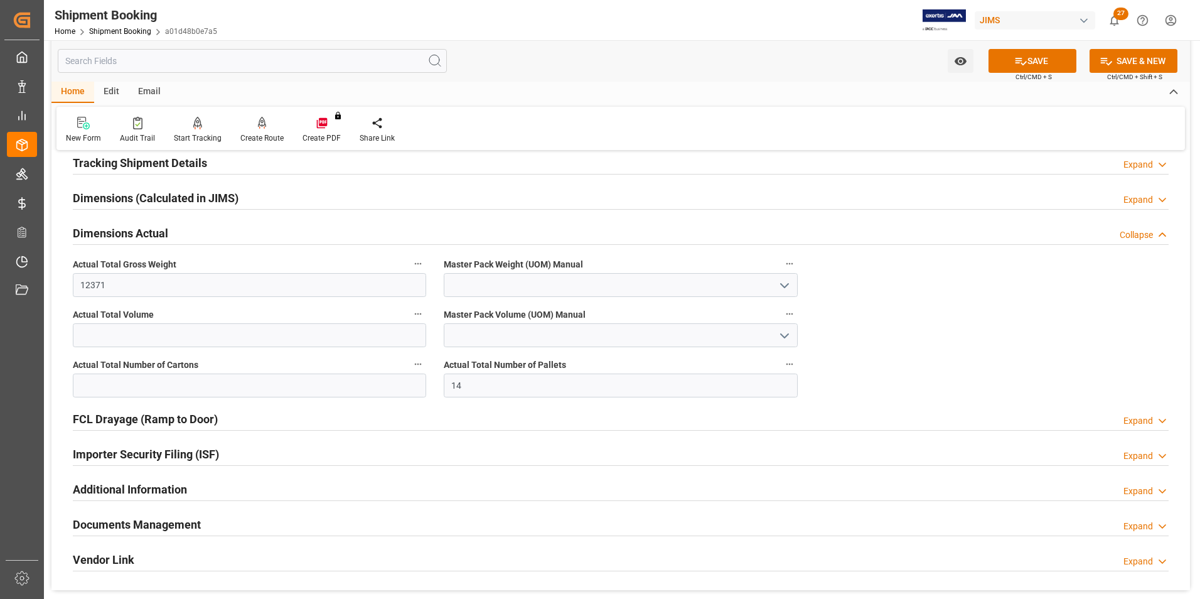
click at [791, 278] on icon "open menu" at bounding box center [784, 285] width 15 height 15
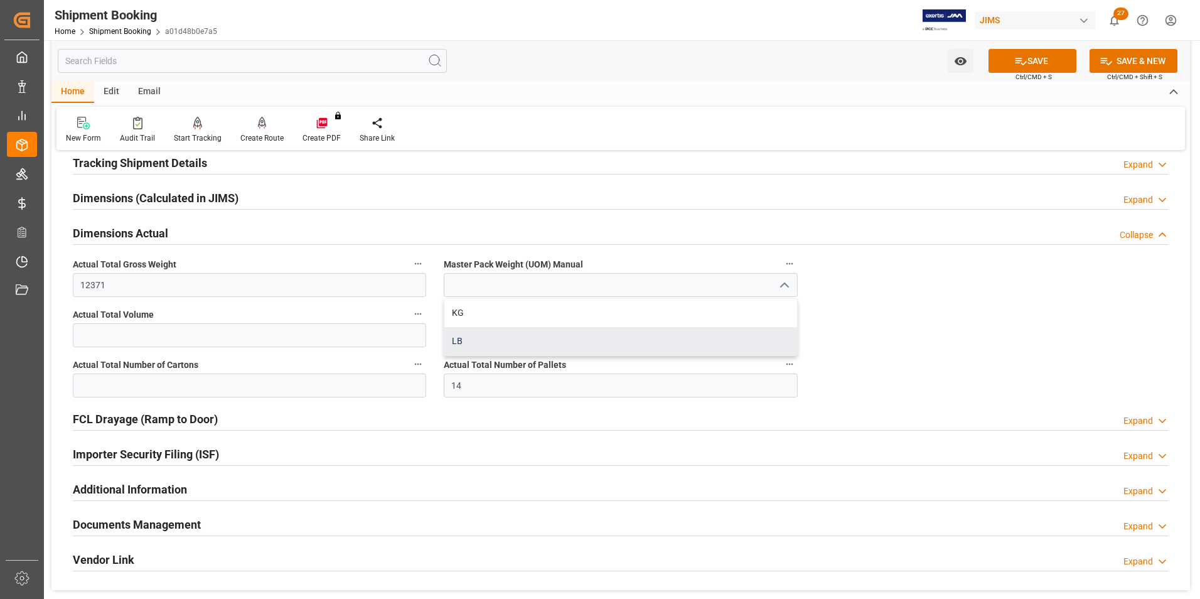
click at [463, 339] on div "LB" at bounding box center [620, 341] width 352 height 28
type input "LB"
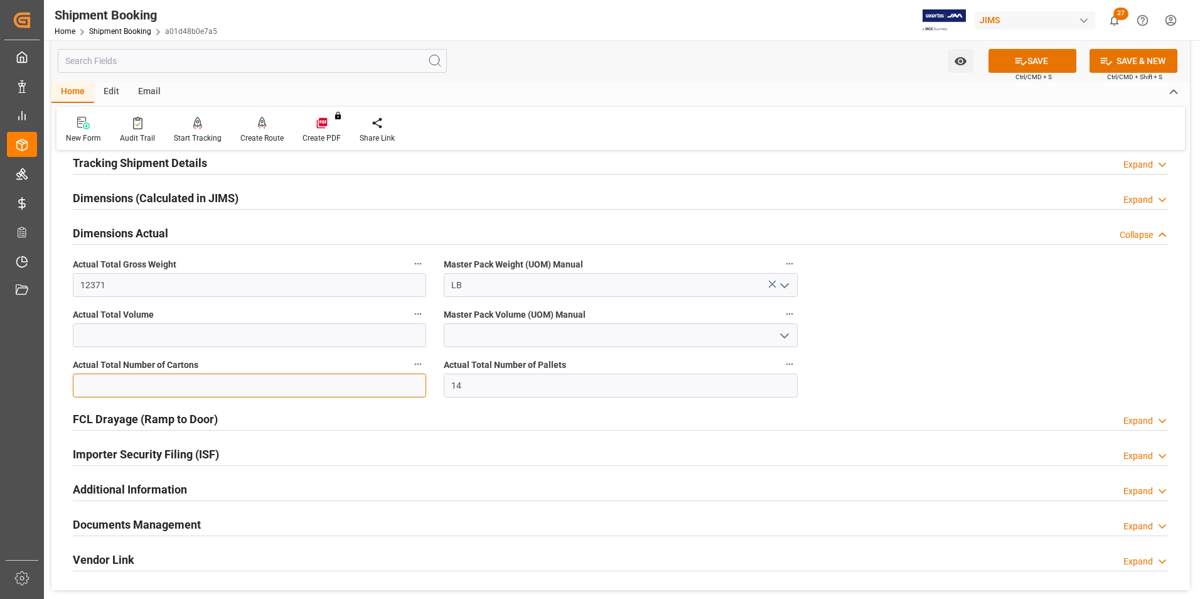
click at [127, 382] on input "text" at bounding box center [249, 385] width 353 height 24
paste input "266"
type input "266"
click at [1046, 60] on button "SAVE" at bounding box center [1033, 61] width 88 height 24
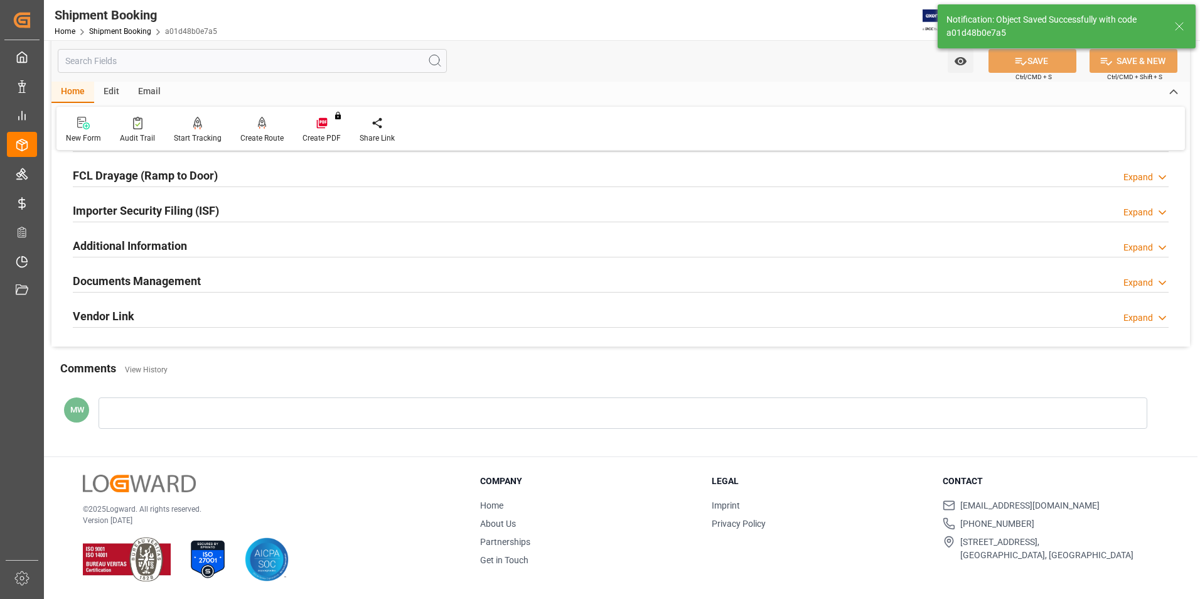
scroll to position [251, 0]
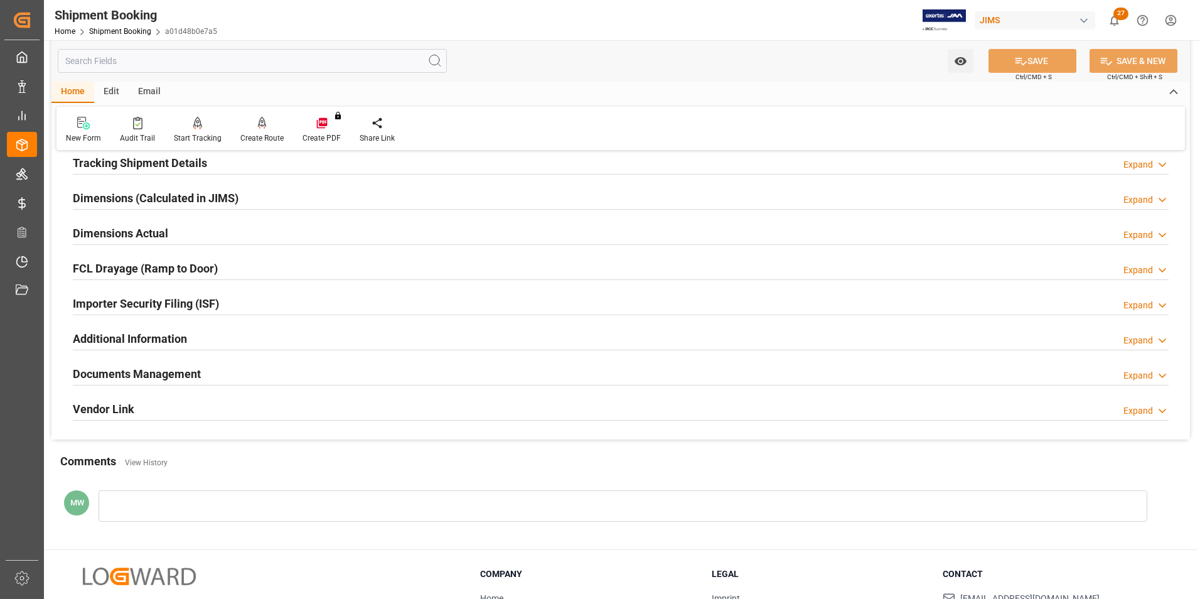
click at [153, 373] on h2 "Documents Management" at bounding box center [137, 373] width 128 height 17
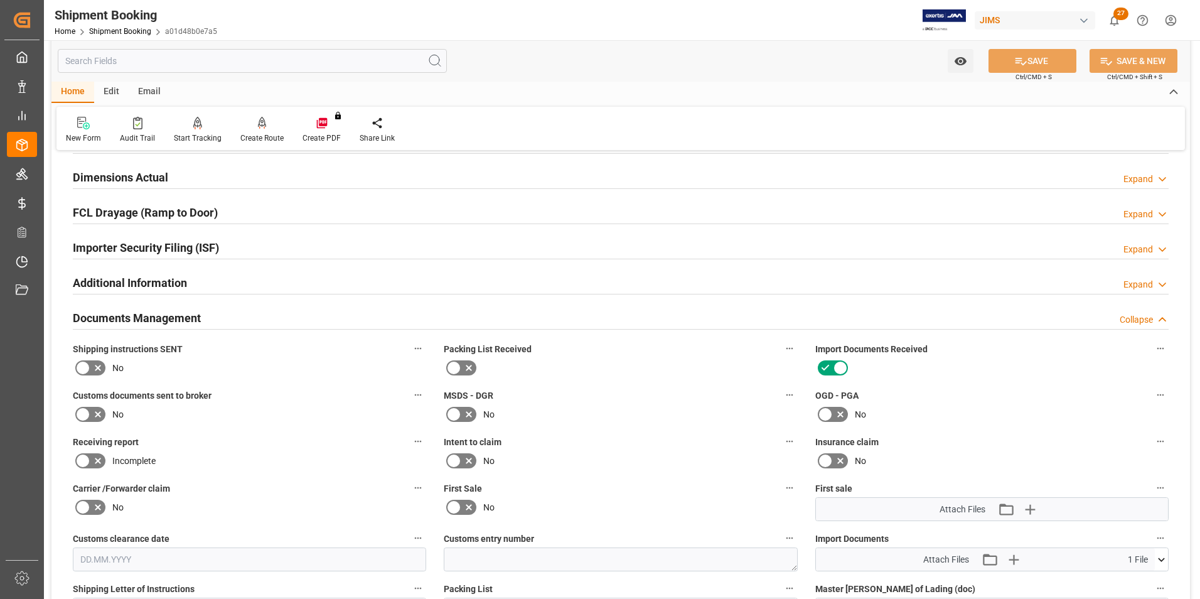
scroll to position [439, 0]
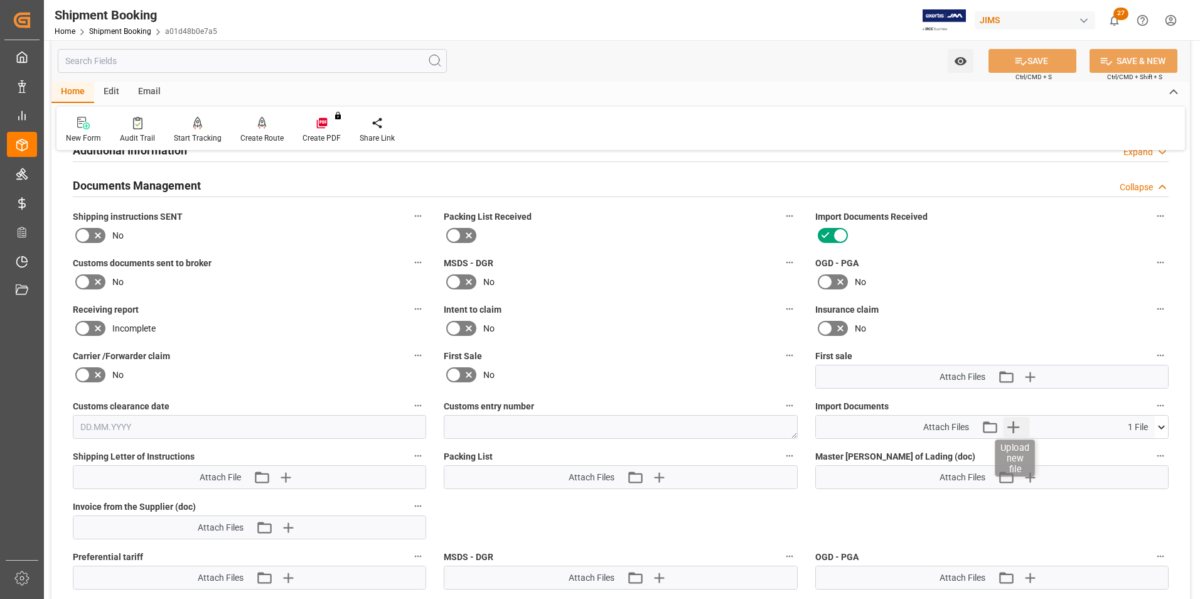
click at [1017, 428] on icon "button" at bounding box center [1013, 427] width 20 height 20
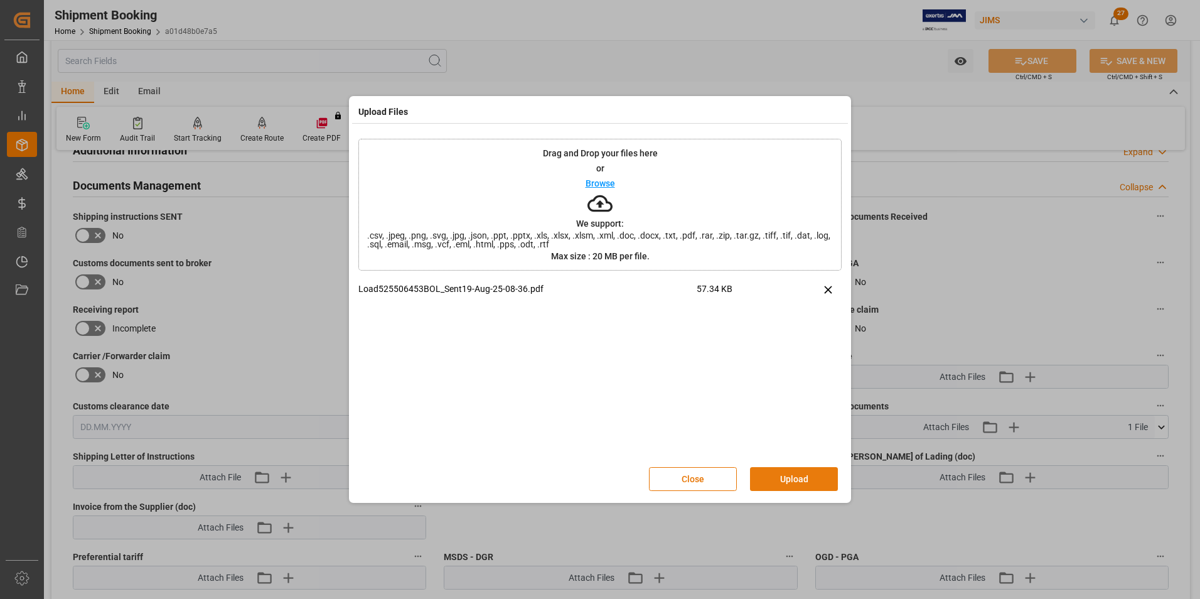
click at [788, 477] on button "Upload" at bounding box center [794, 479] width 88 height 24
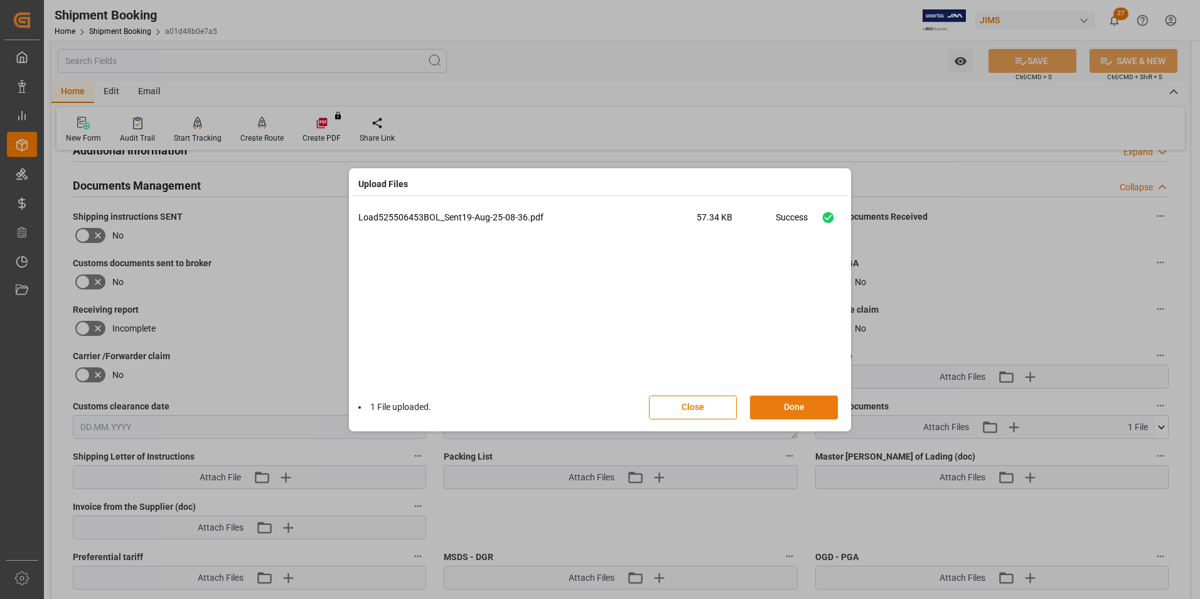
click at [764, 404] on button "Done" at bounding box center [794, 407] width 88 height 24
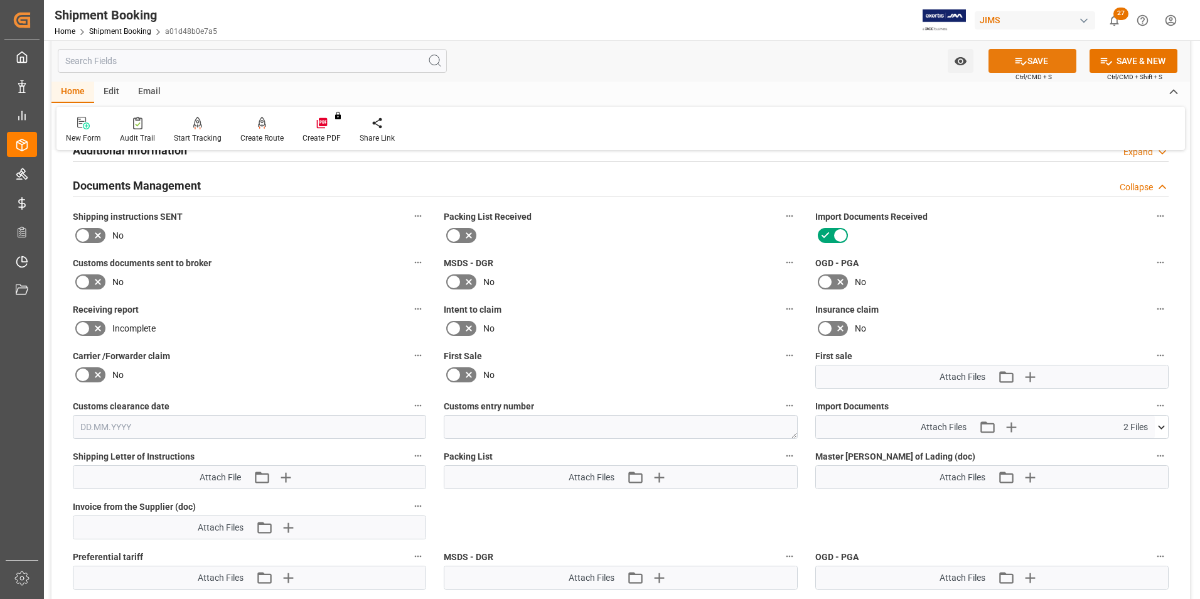
click at [1031, 57] on button "SAVE" at bounding box center [1033, 61] width 88 height 24
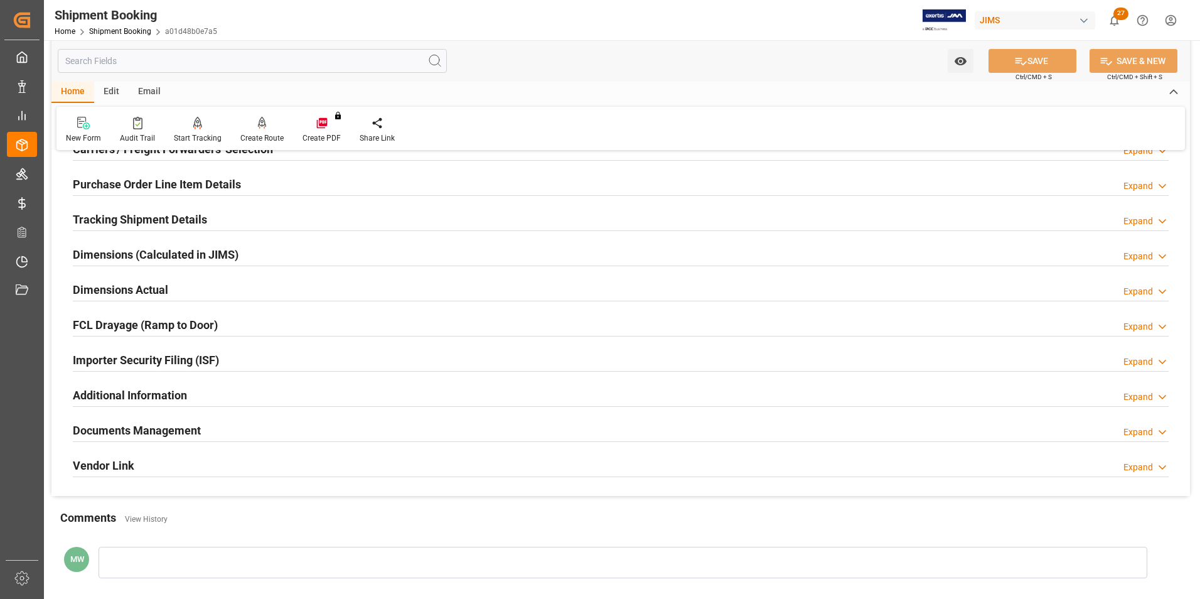
scroll to position [0, 0]
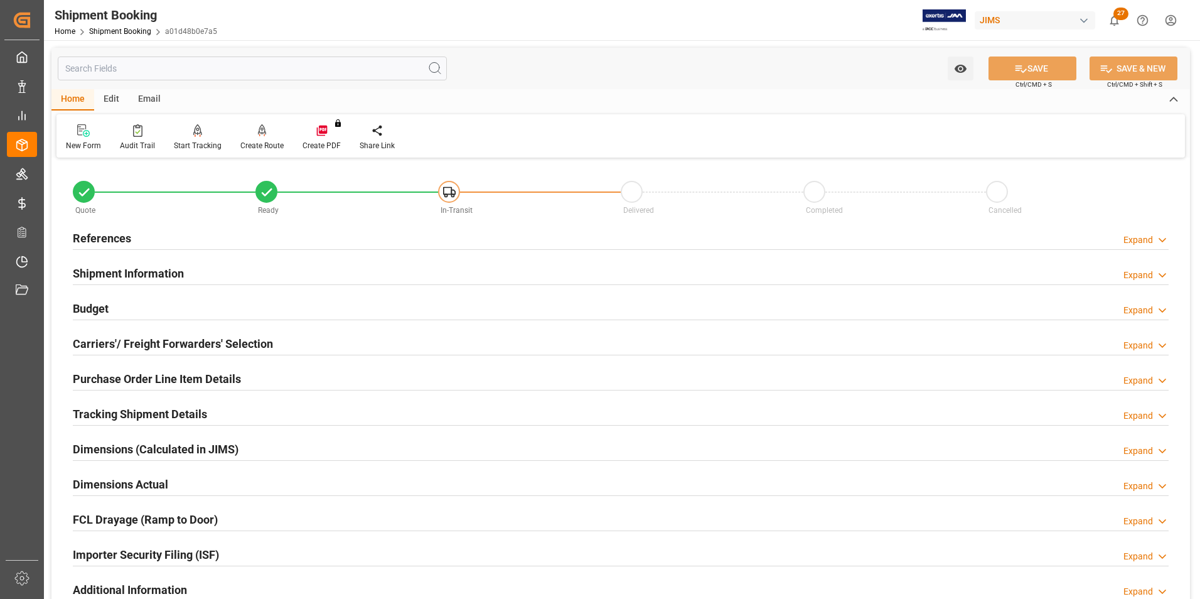
click at [132, 338] on h2 "Carriers'/ Freight Forwarders' Selection" at bounding box center [173, 343] width 200 height 17
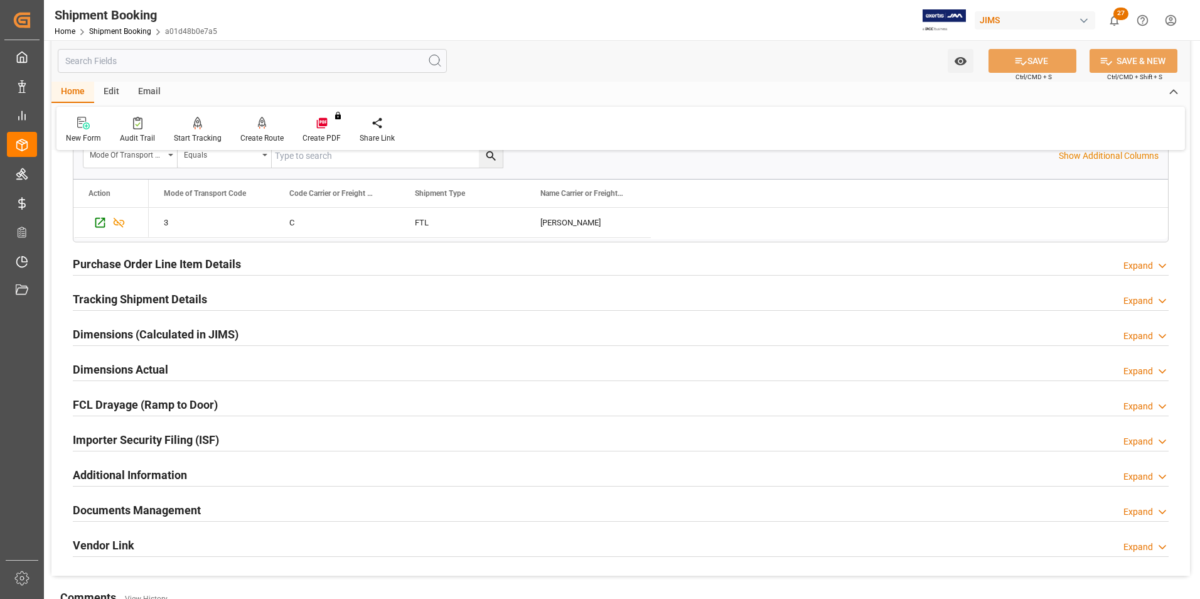
scroll to position [439, 0]
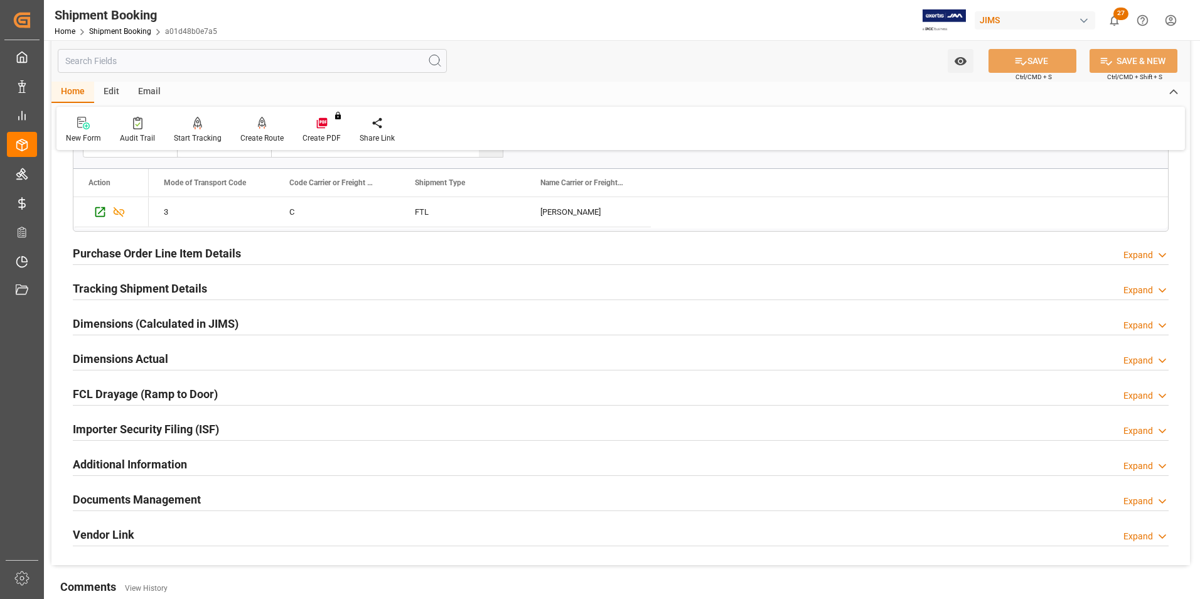
click at [104, 329] on h2 "Dimensions (Calculated in JIMS)" at bounding box center [156, 323] width 166 height 17
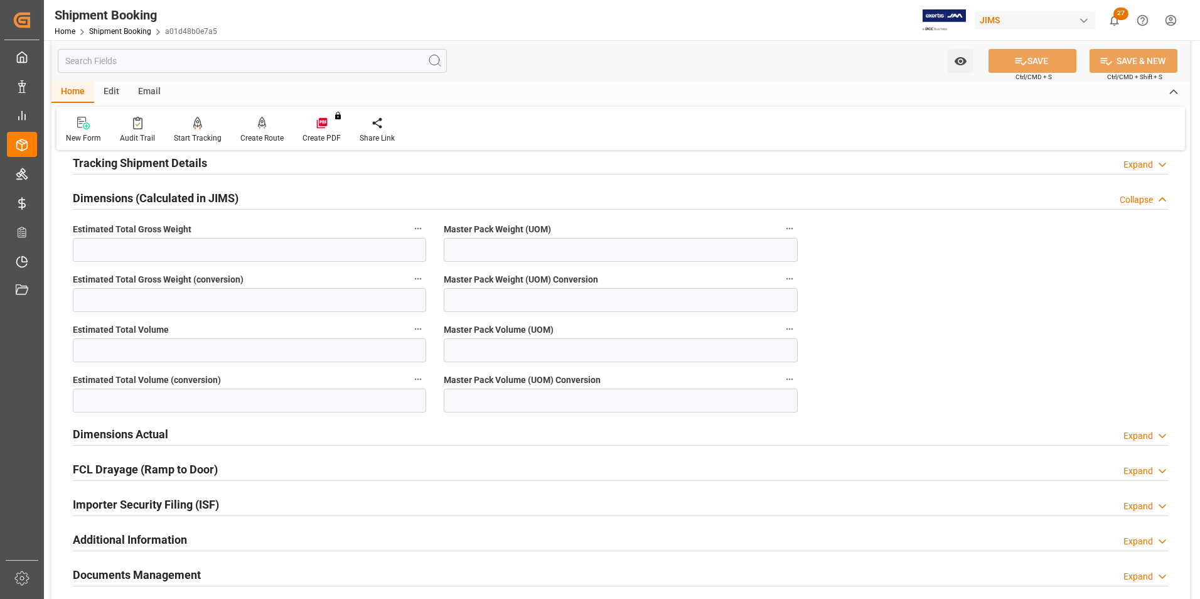
click at [116, 437] on h2 "Dimensions Actual" at bounding box center [120, 434] width 95 height 17
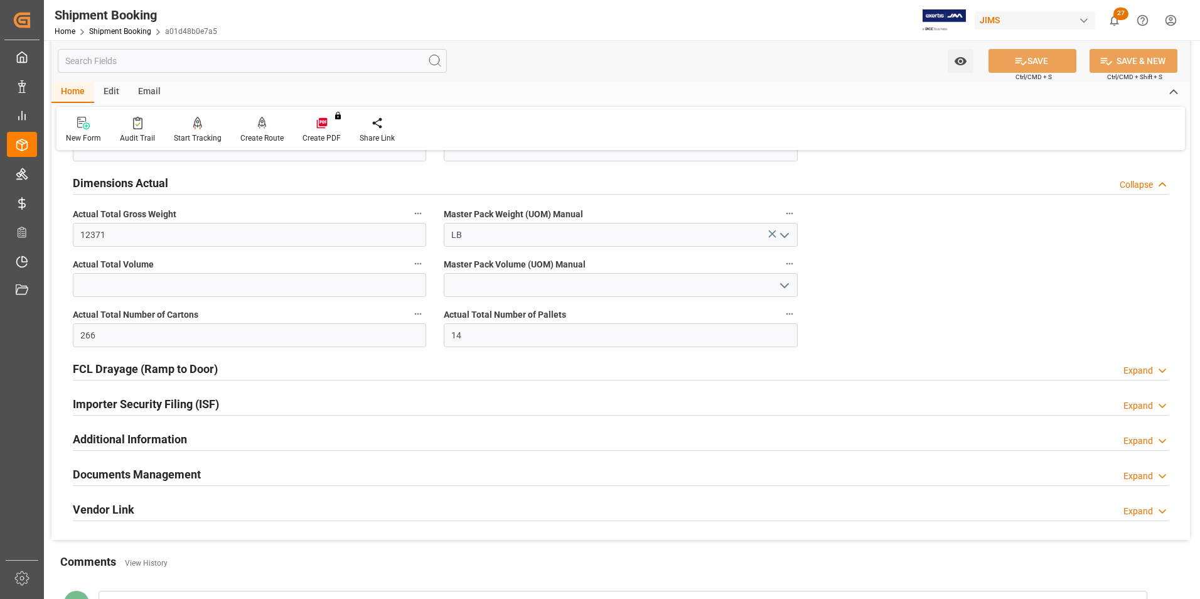
scroll to position [879, 0]
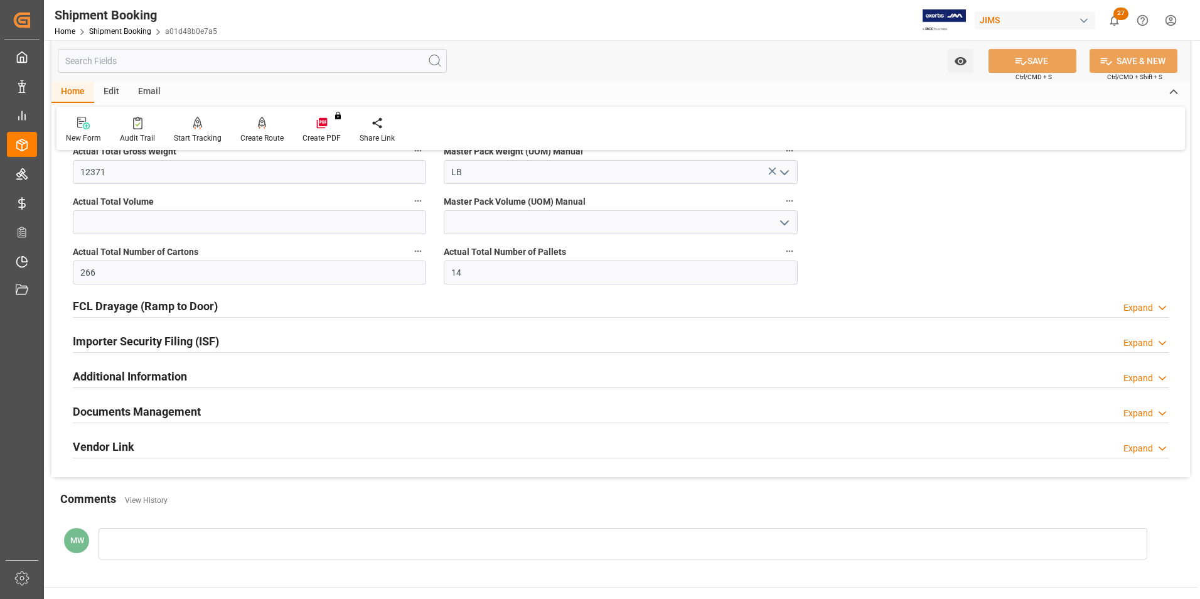
click at [129, 410] on h2 "Documents Management" at bounding box center [137, 411] width 128 height 17
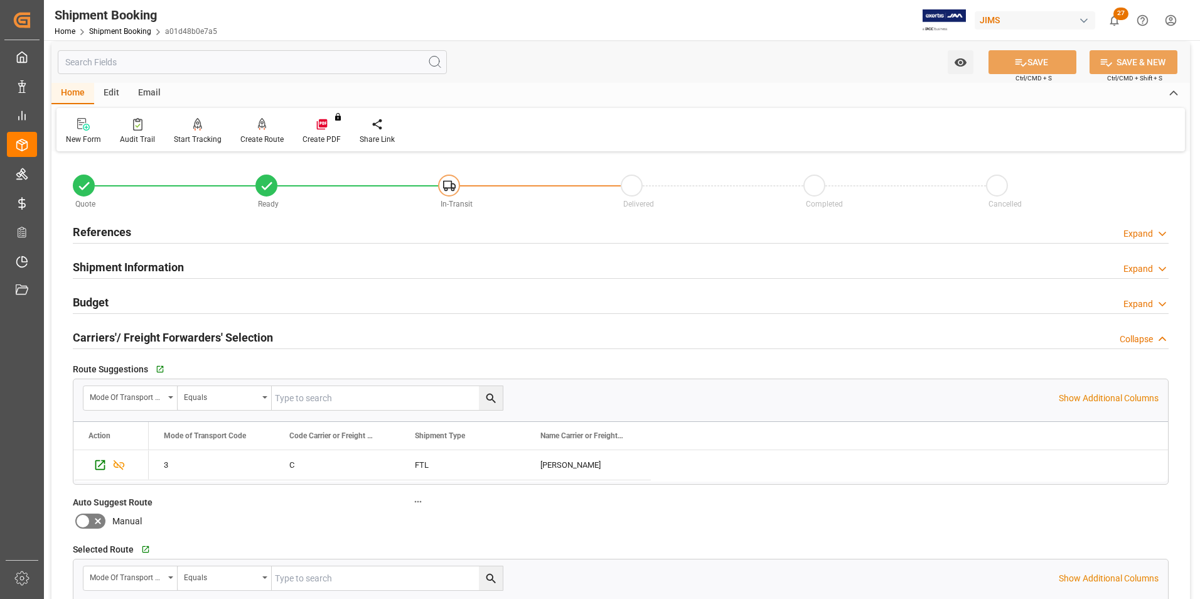
scroll to position [0, 0]
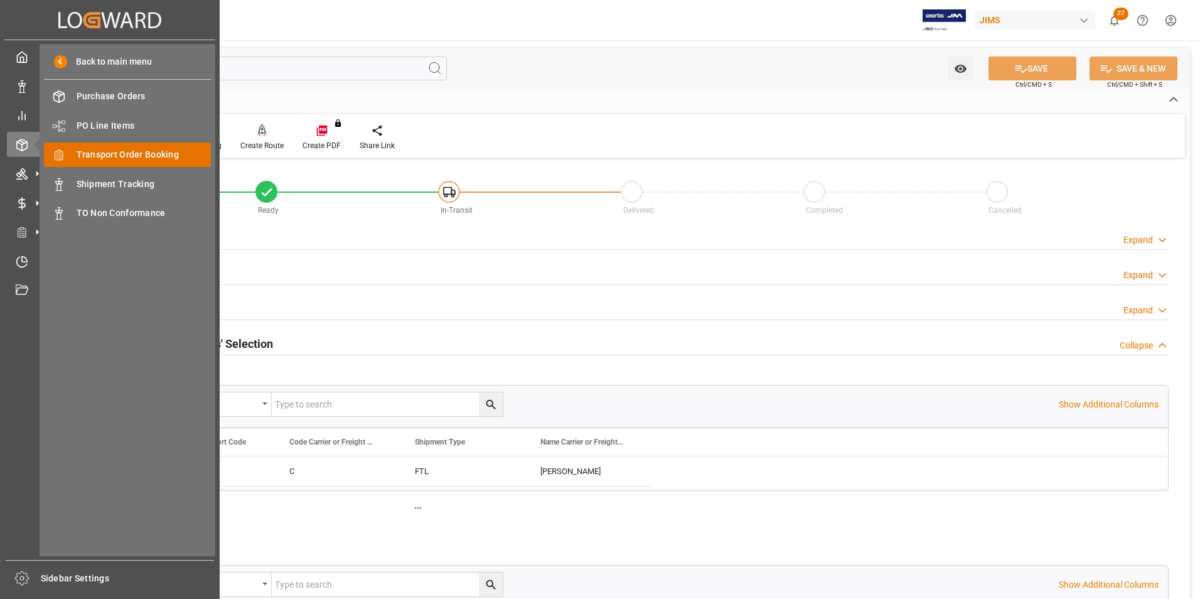
click at [112, 155] on span "Transport Order Booking" at bounding box center [144, 154] width 135 height 13
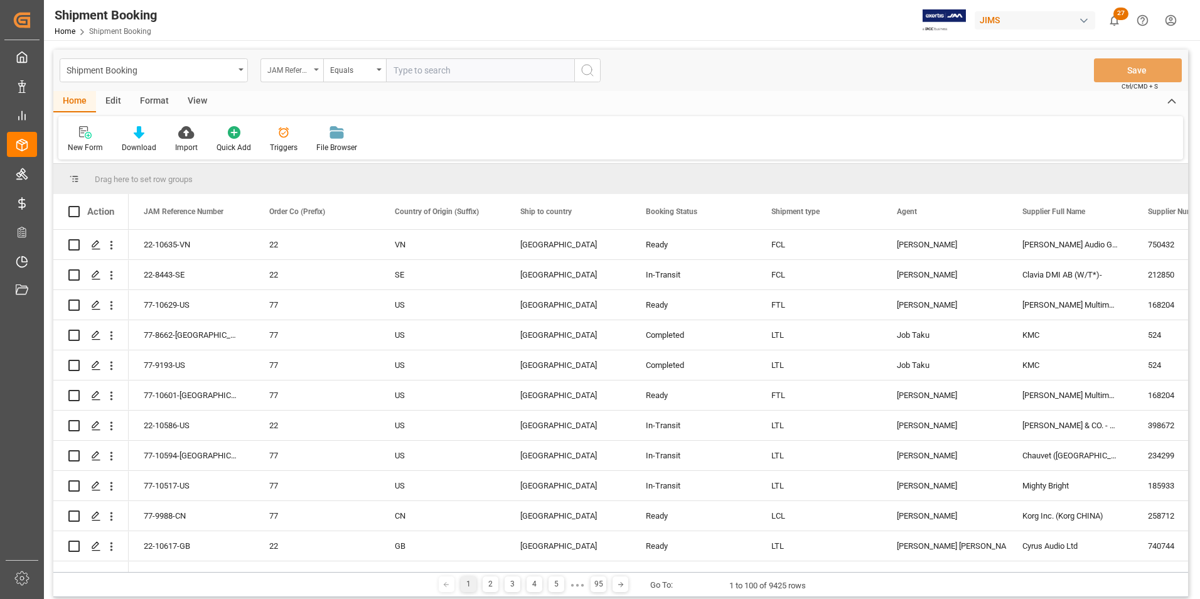
click at [316, 67] on div "JAM Reference Number" at bounding box center [291, 70] width 63 height 24
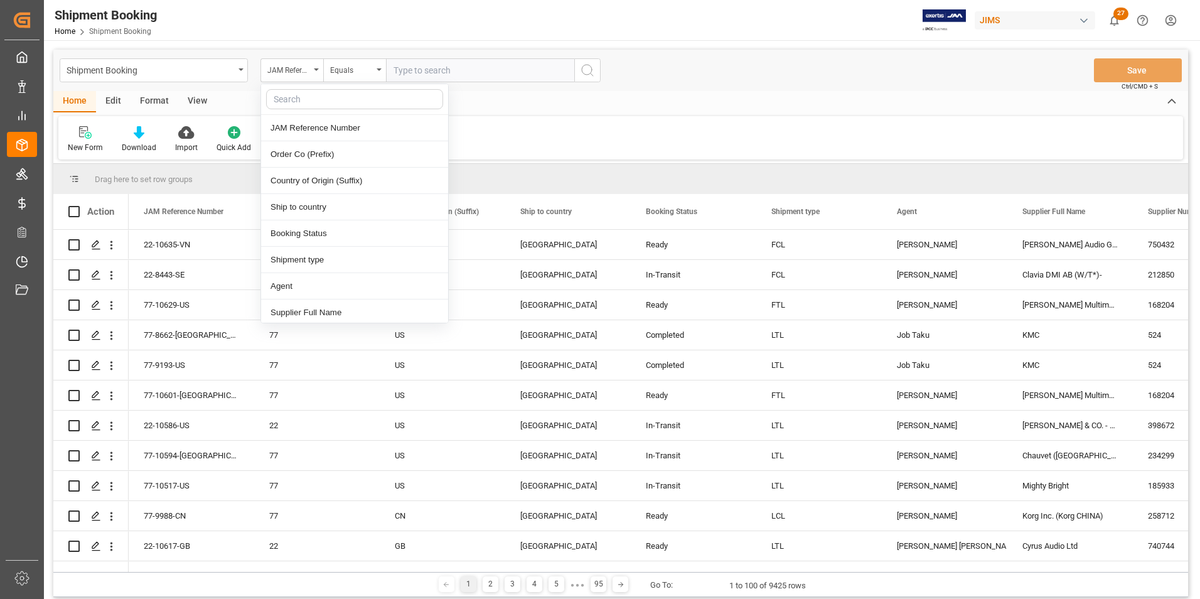
click at [284, 102] on input "text" at bounding box center [354, 99] width 177 height 20
type input "age"
click at [304, 129] on div "Agent" at bounding box center [354, 128] width 187 height 26
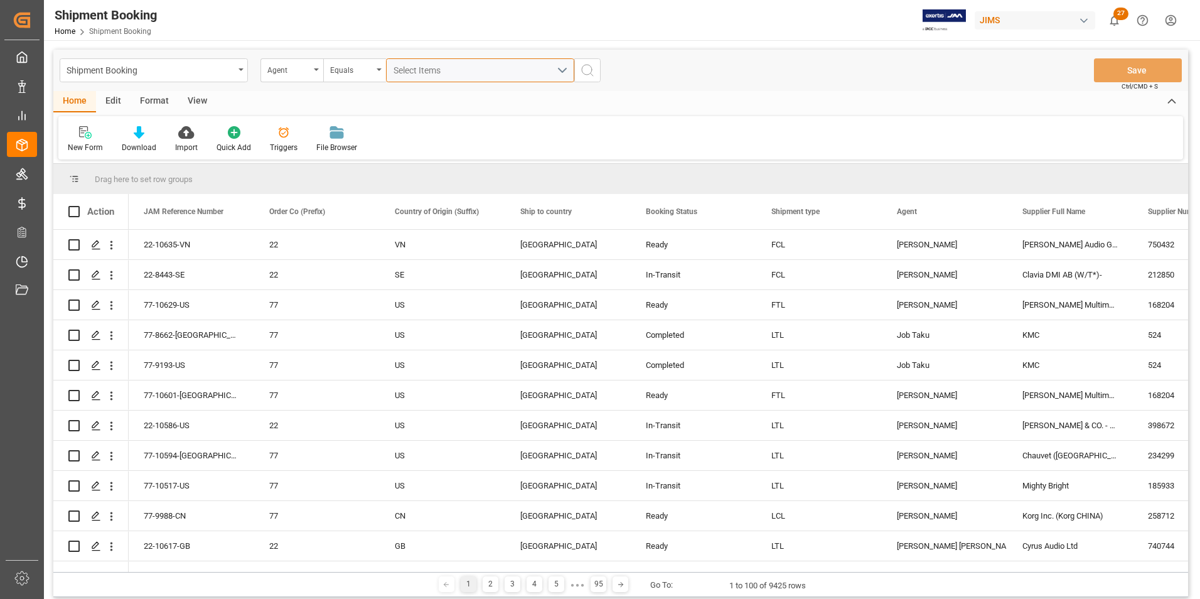
click at [559, 67] on button "Select Items" at bounding box center [480, 70] width 188 height 24
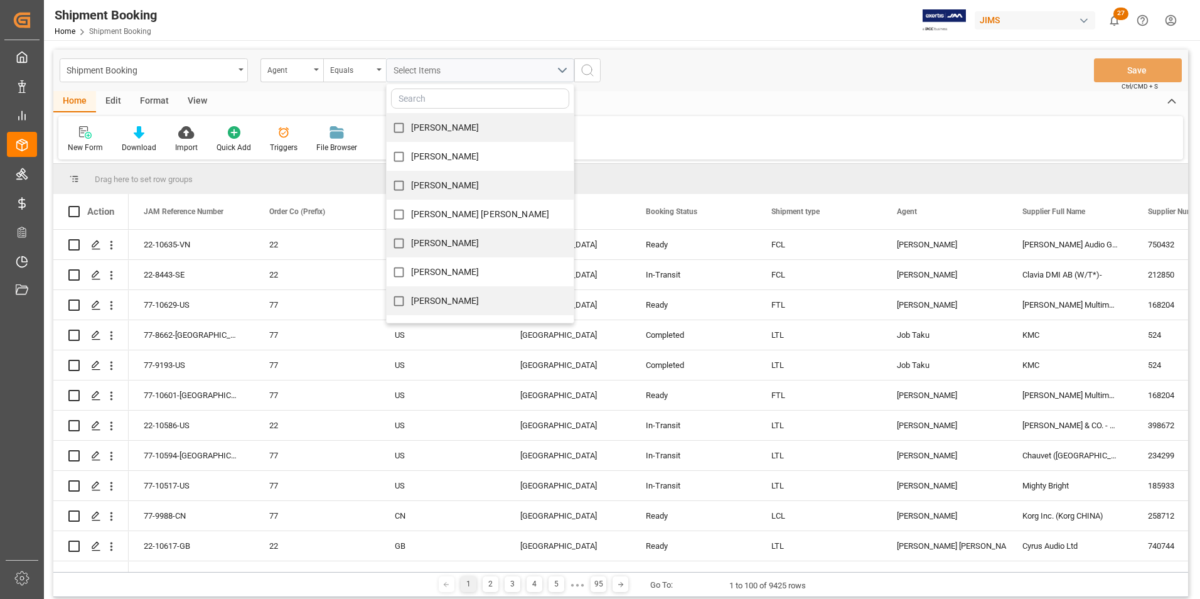
click at [399, 244] on input "[PERSON_NAME]" at bounding box center [399, 243] width 24 height 24
checkbox input "true"
click at [702, 93] on div "Home Edit Format View" at bounding box center [620, 101] width 1135 height 21
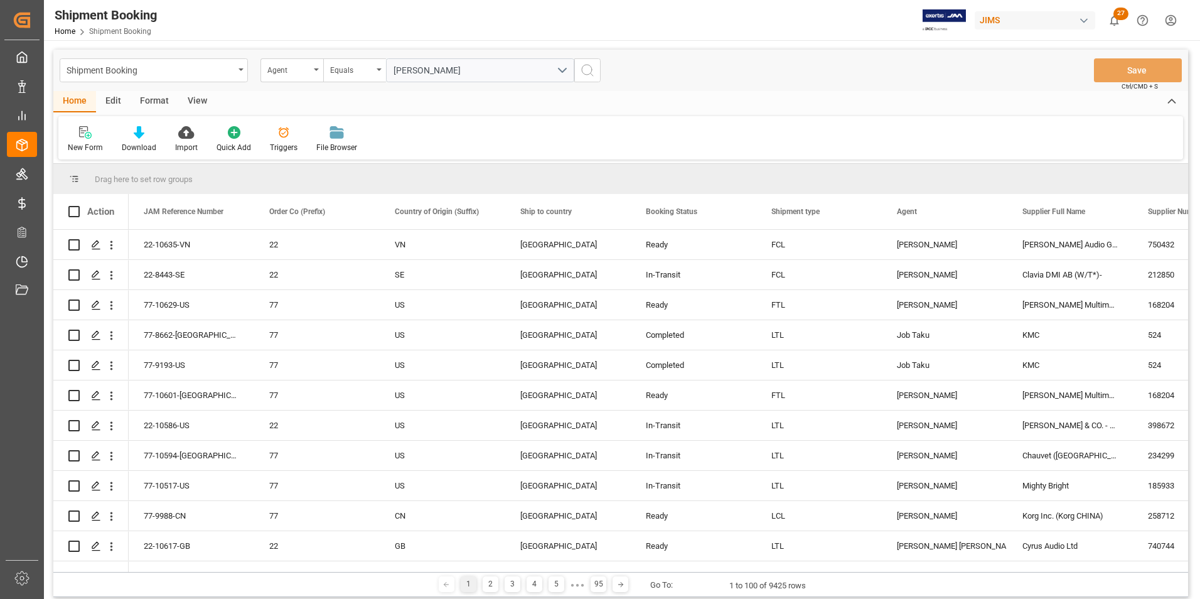
click at [584, 67] on icon "search button" at bounding box center [587, 70] width 15 height 15
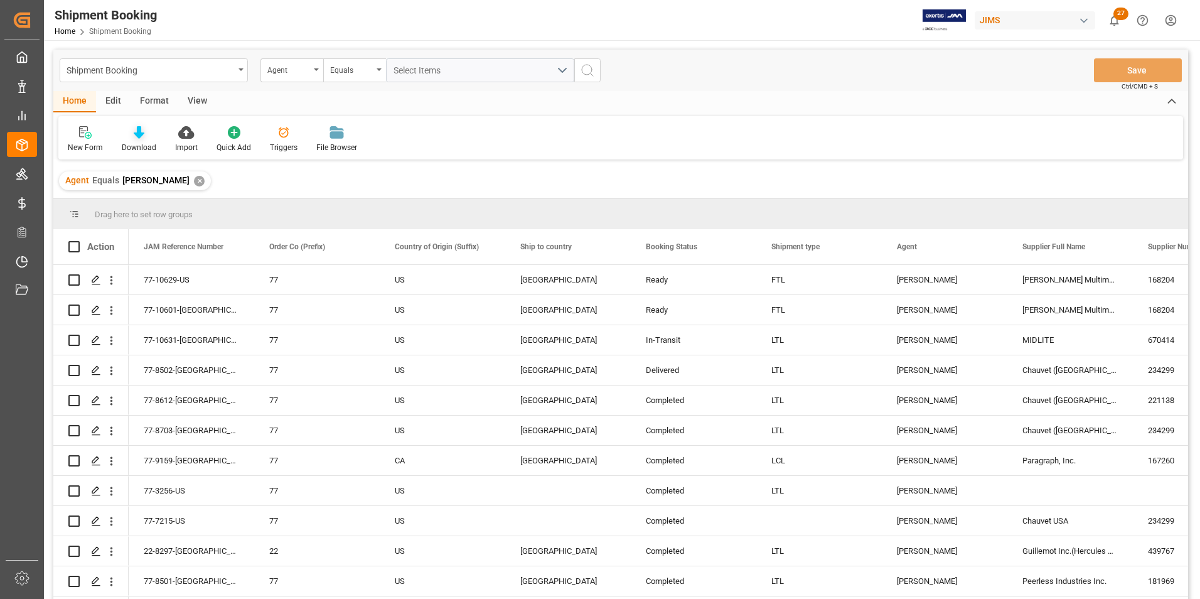
click at [141, 141] on div "Download" at bounding box center [138, 140] width 53 height 28
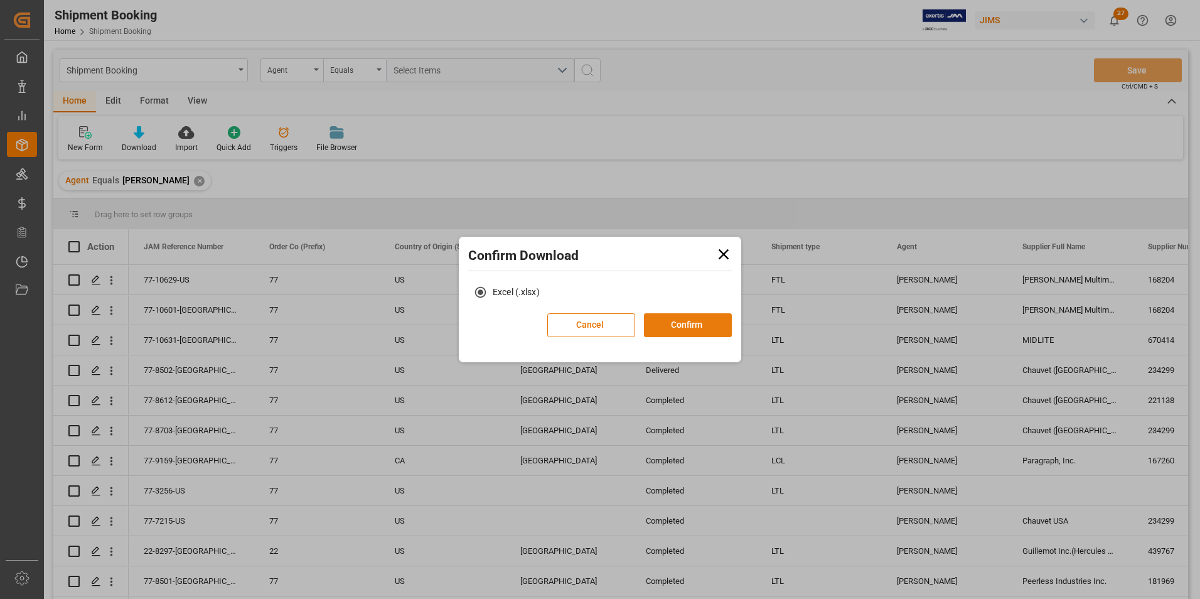
click at [689, 328] on button "Confirm" at bounding box center [688, 325] width 88 height 24
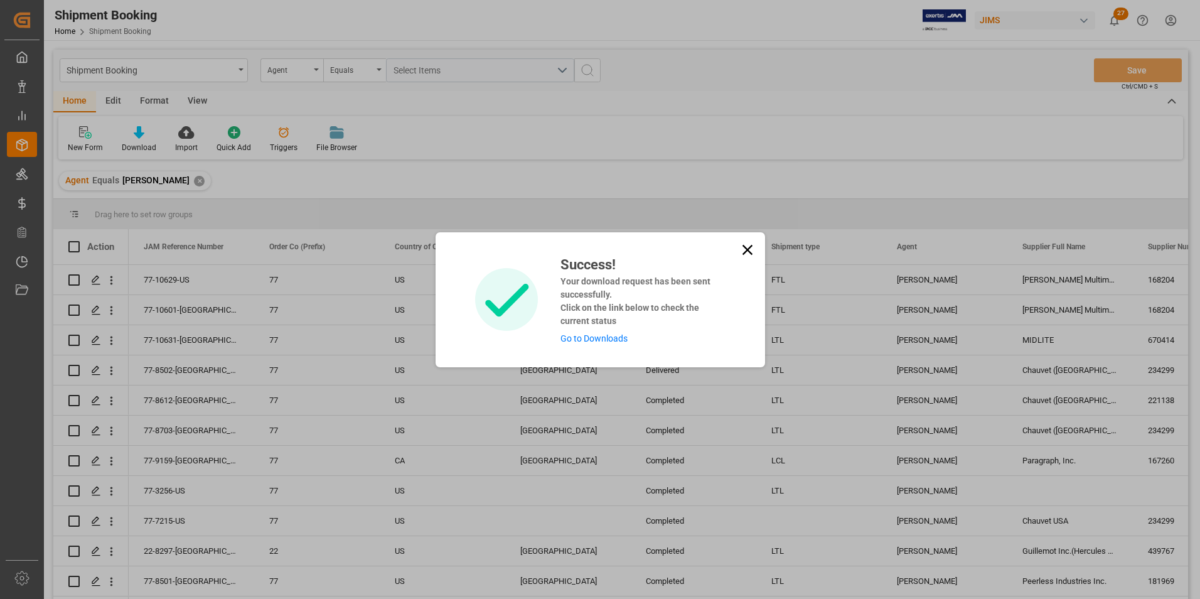
click at [586, 338] on link "Go to Downloads" at bounding box center [593, 338] width 67 height 10
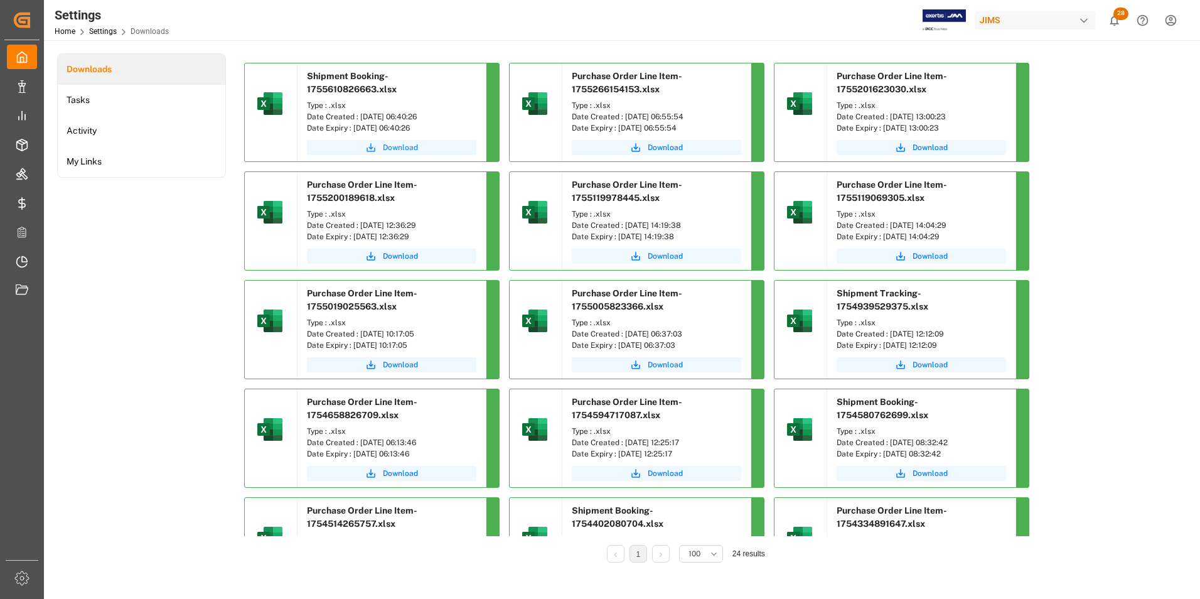
click at [403, 147] on span "Download" at bounding box center [400, 147] width 35 height 11
